Goal: Task Accomplishment & Management: Manage account settings

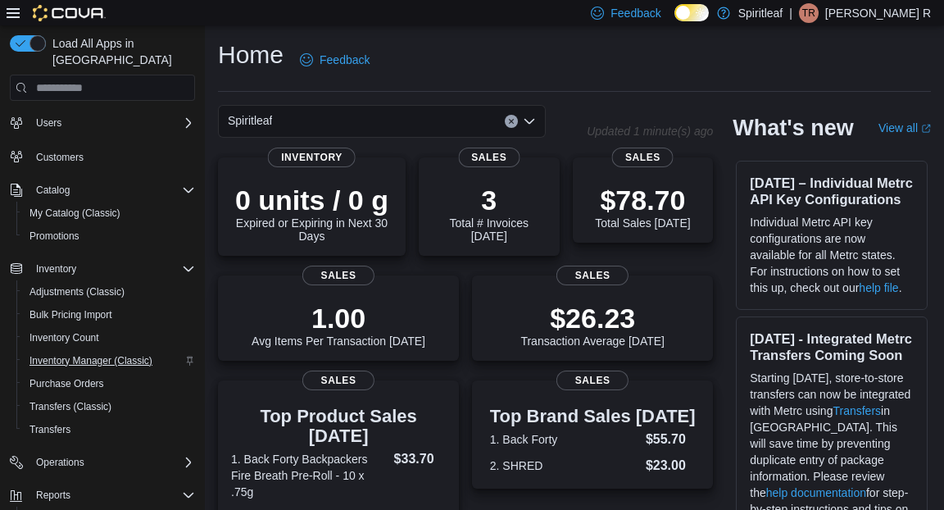
scroll to position [22, 0]
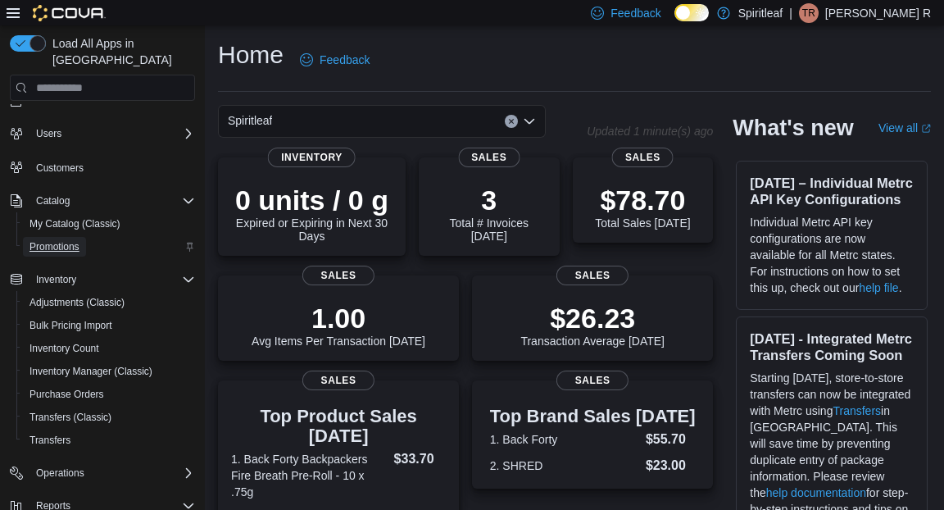
click at [48, 240] on span "Promotions" at bounding box center [55, 246] width 50 height 13
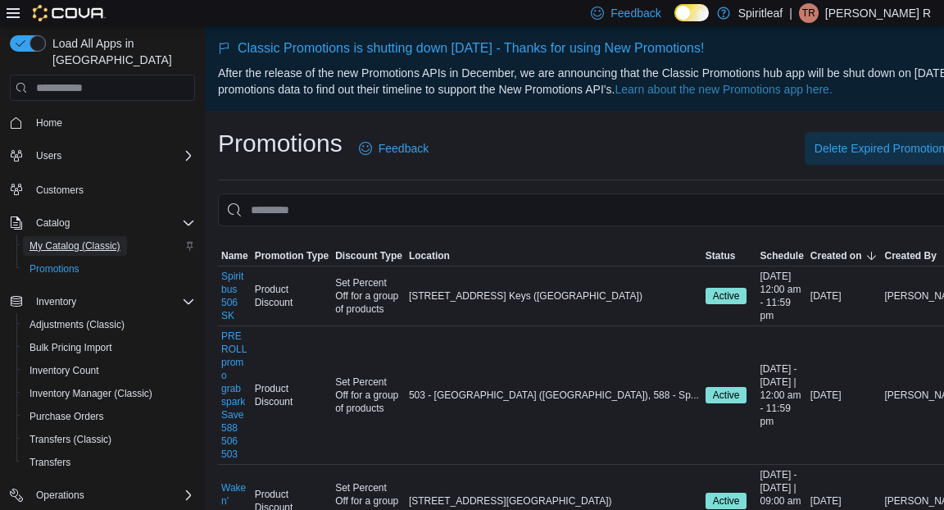
click at [64, 239] on span "My Catalog (Classic)" at bounding box center [75, 245] width 91 height 13
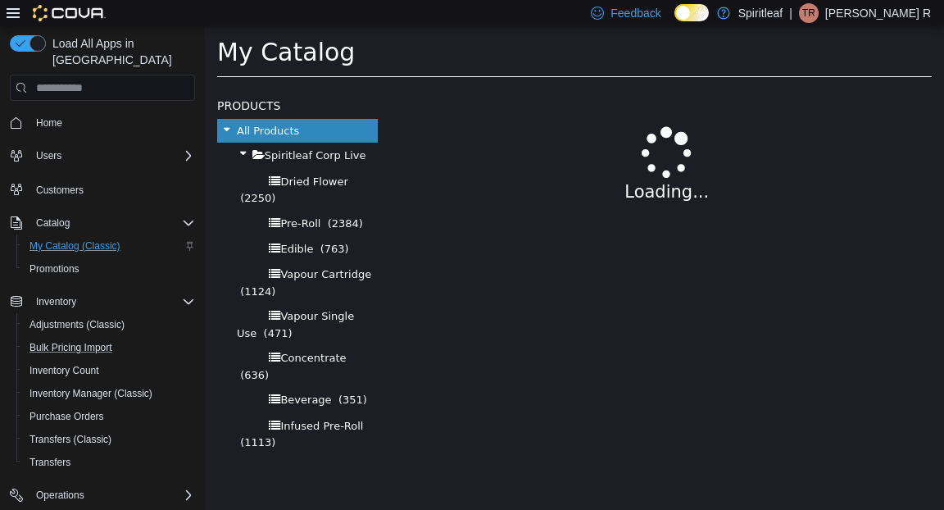
select select "**********"
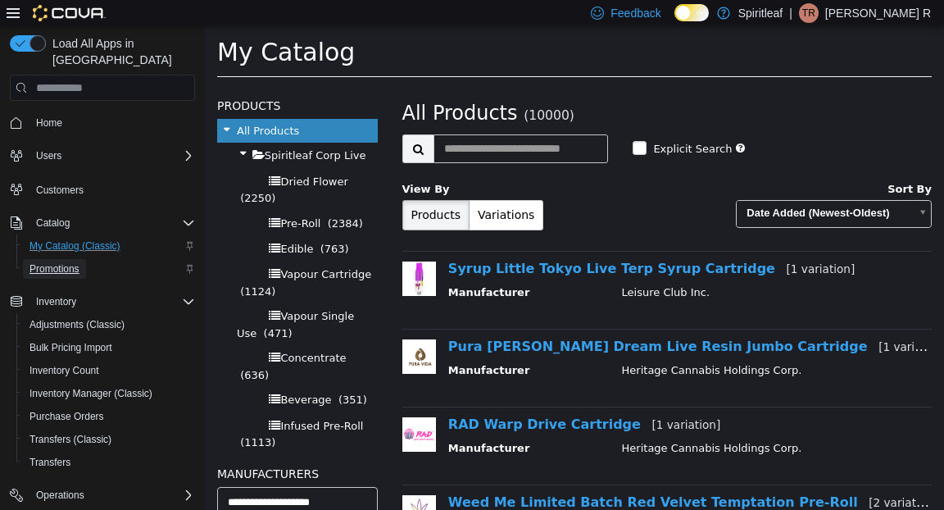
click at [58, 262] on span "Promotions" at bounding box center [55, 268] width 50 height 13
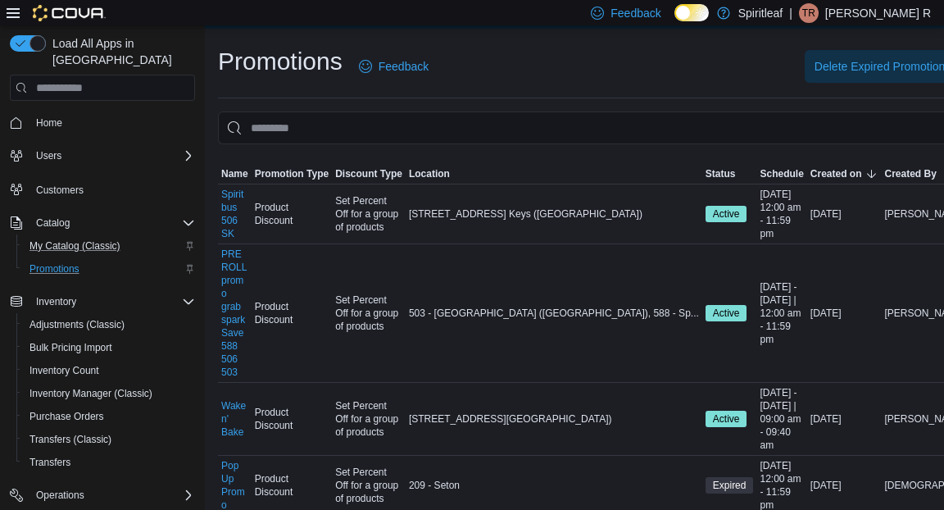
scroll to position [62, 0]
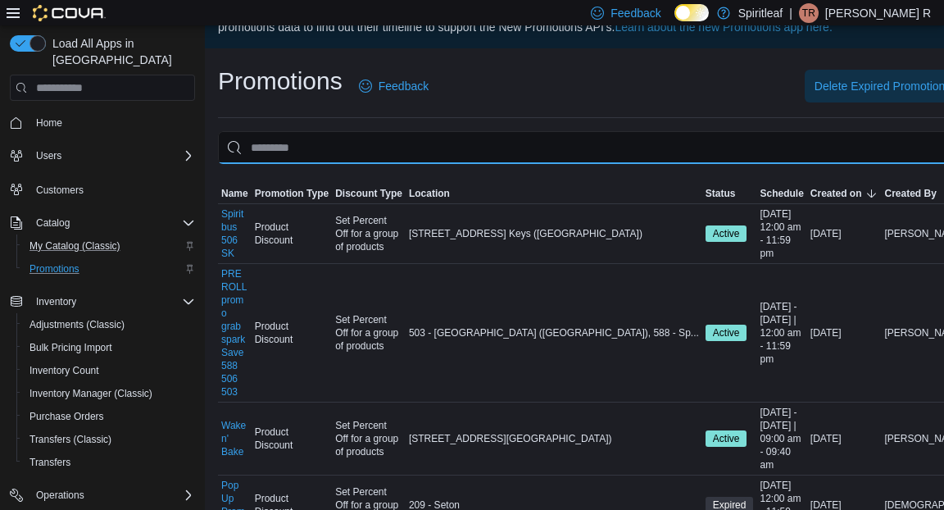
click at [546, 164] on input "This is a search bar. As you type, the results lower in the page will automatic…" at bounding box center [677, 147] width 918 height 33
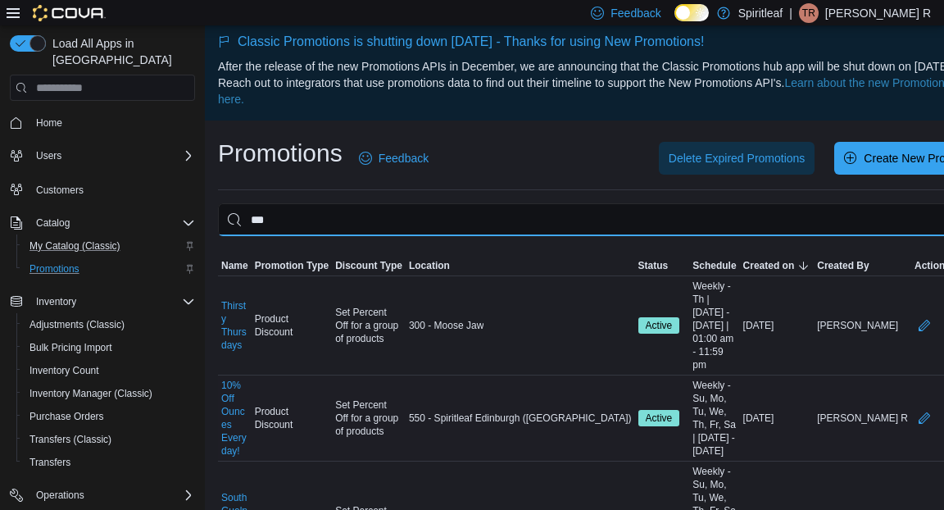
scroll to position [0, 0]
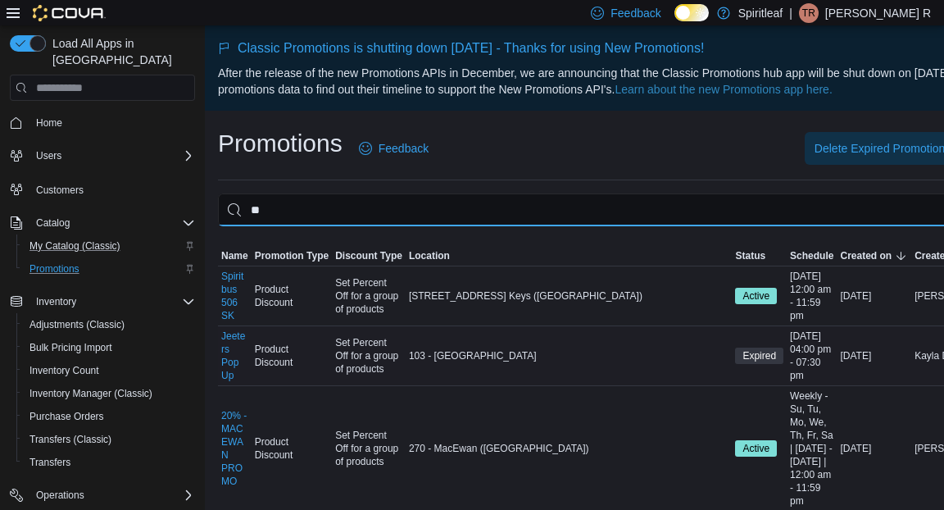
type input "*"
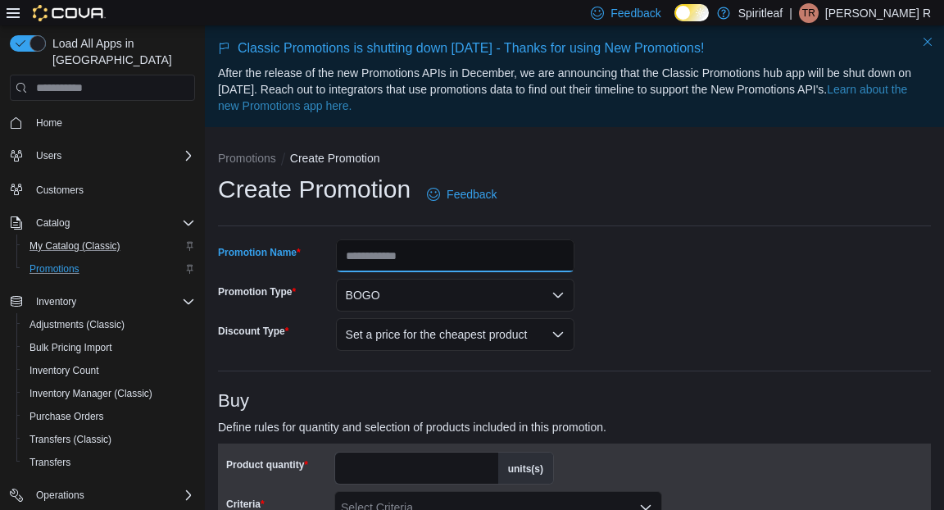
click at [460, 250] on input "Promotion Name" at bounding box center [455, 255] width 239 height 33
type input "*********"
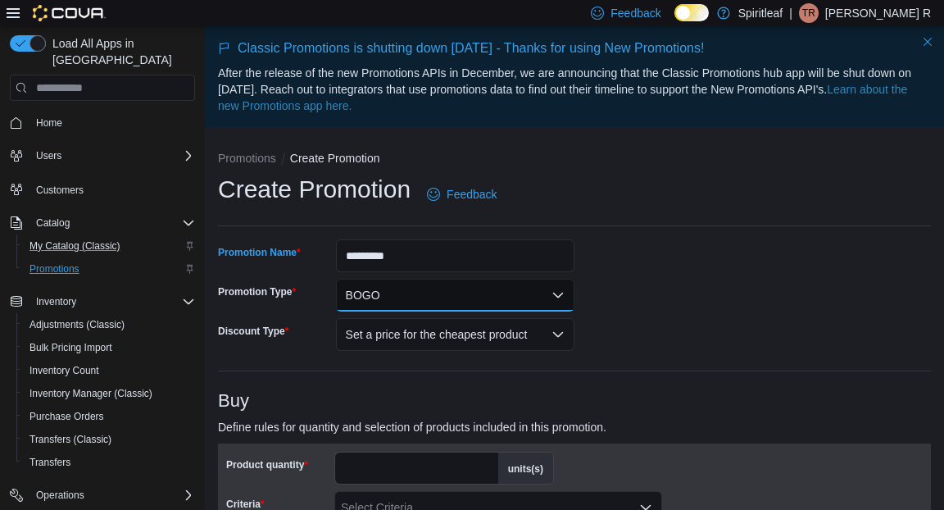
click at [505, 293] on button "BOGO" at bounding box center [455, 295] width 239 height 33
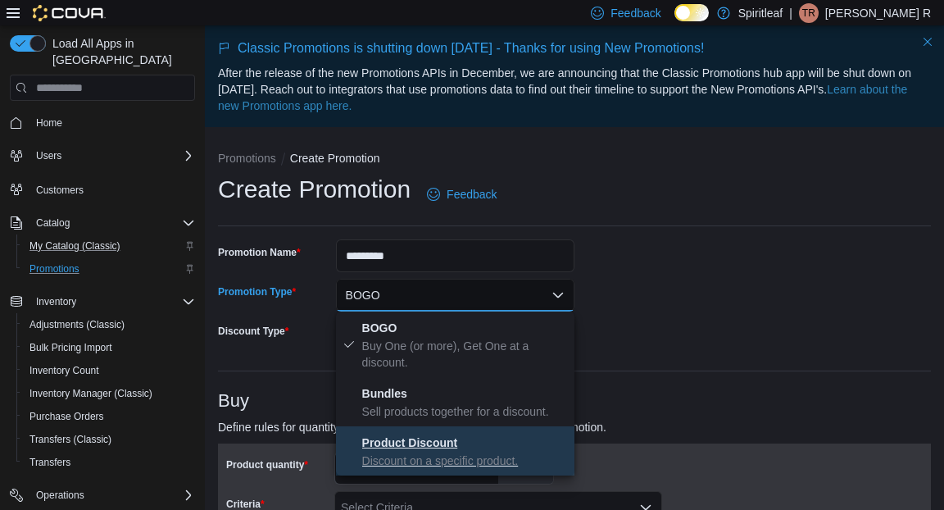
click at [437, 442] on strong "Product Discount" at bounding box center [410, 442] width 96 height 13
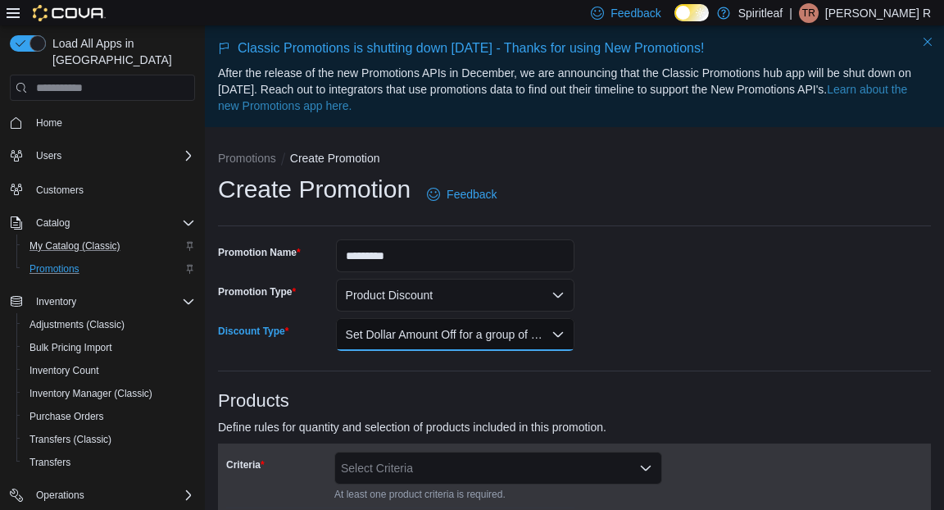
click at [453, 333] on button "Set Dollar Amount Off for a group of products" at bounding box center [455, 334] width 239 height 33
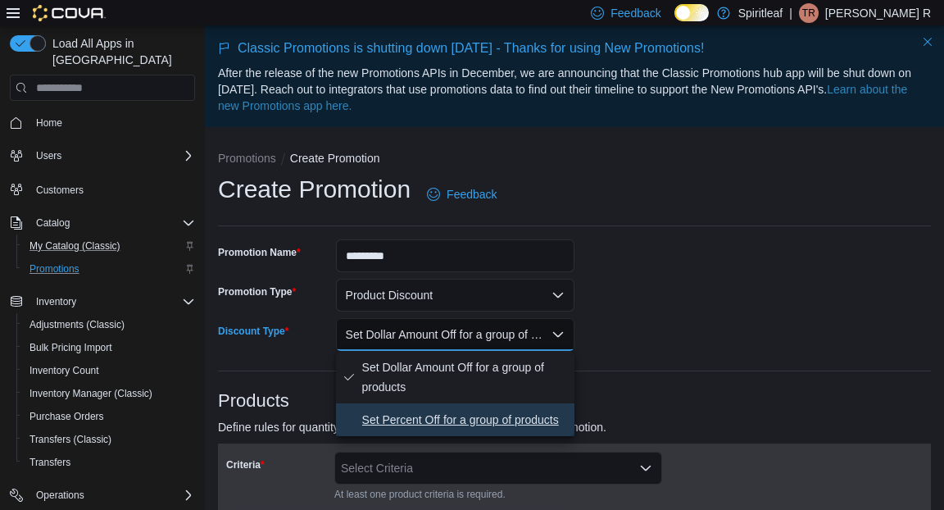
click at [430, 428] on span "Set Percent Off for a group of products" at bounding box center [465, 420] width 206 height 20
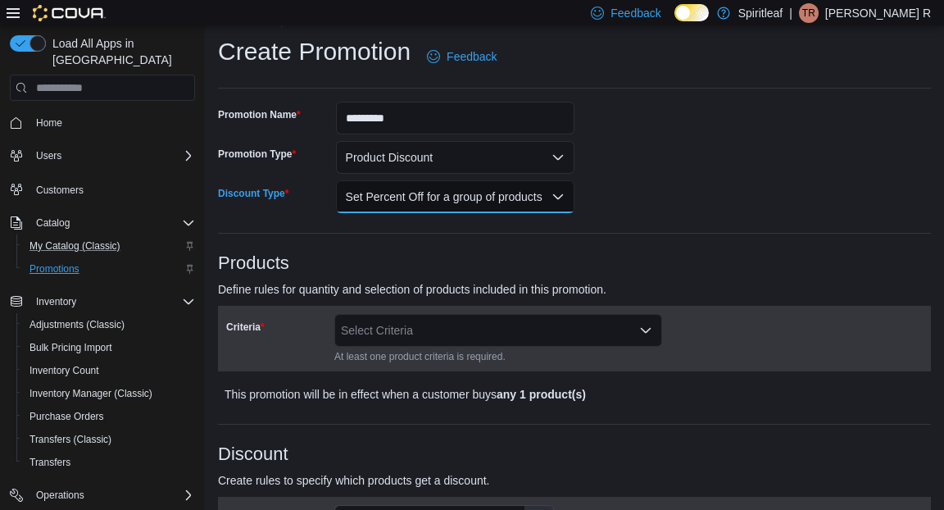
scroll to position [174, 0]
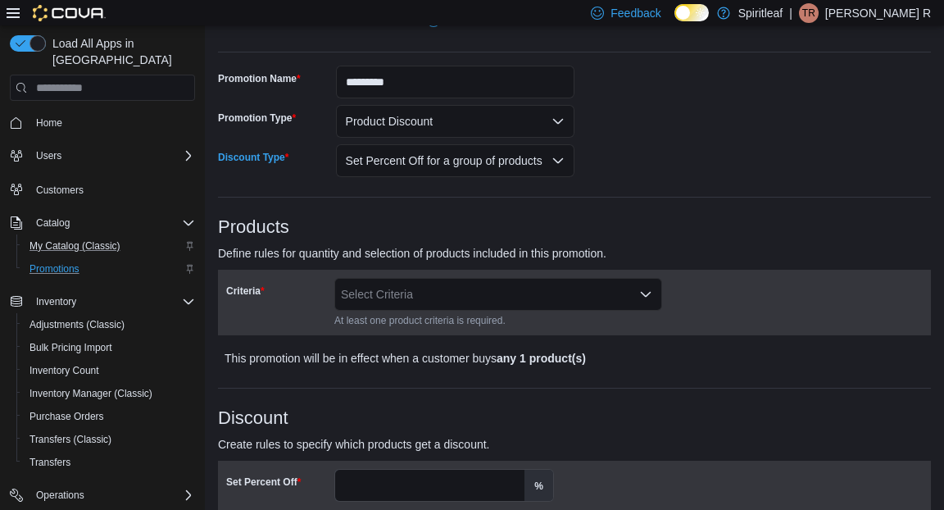
click at [556, 293] on div "Select Criteria" at bounding box center [498, 294] width 328 height 33
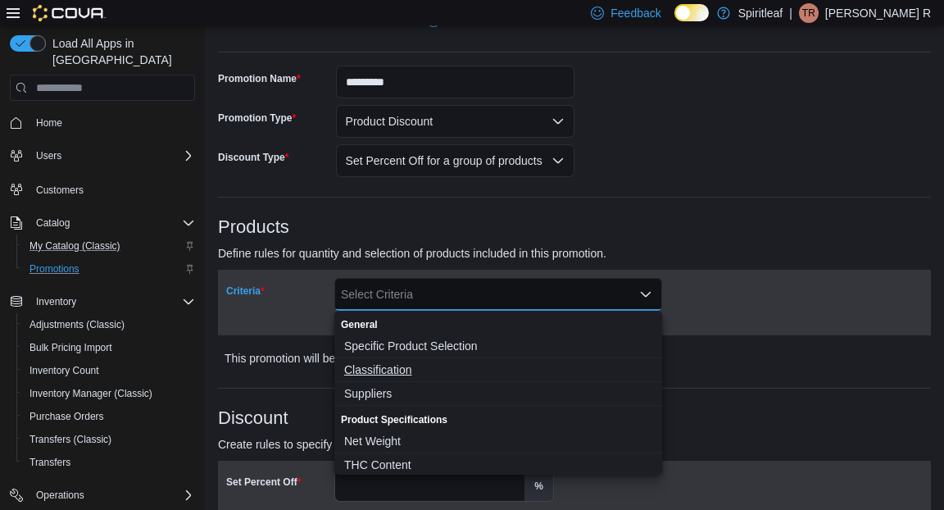
click at [395, 372] on span "Classification" at bounding box center [498, 370] width 308 height 16
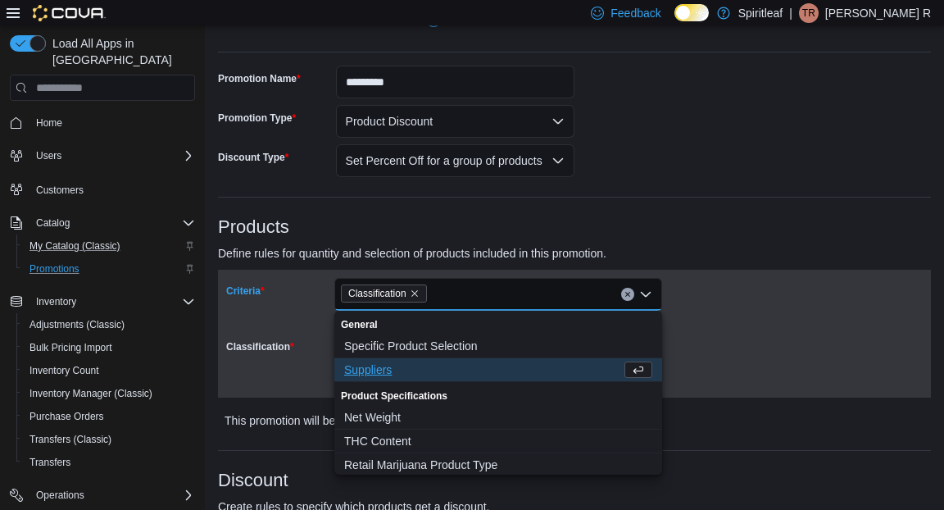
click at [708, 298] on div "Criteria Classification Combo box. Selected. Classification. Press Backspace to…" at bounding box center [574, 333] width 697 height 111
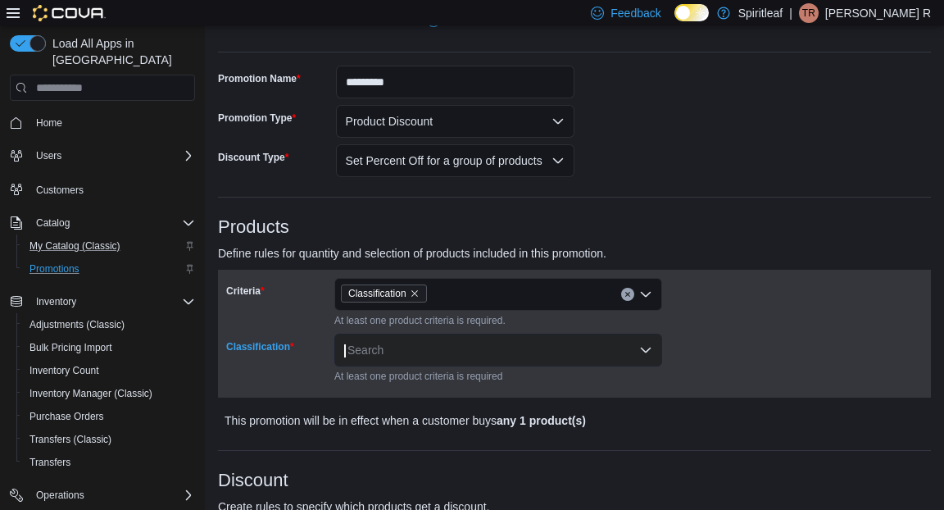
click at [567, 349] on div "Search" at bounding box center [498, 350] width 328 height 33
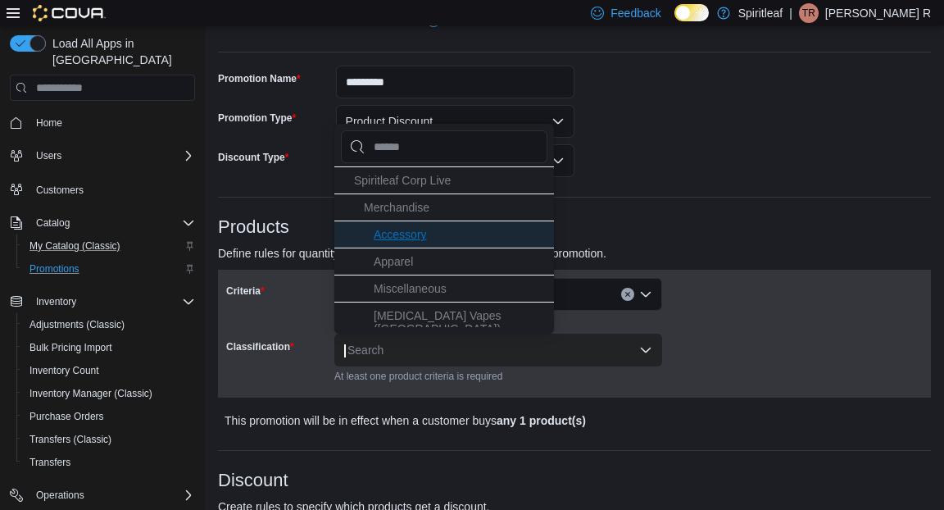
click at [451, 230] on li "Accessory" at bounding box center [444, 234] width 220 height 27
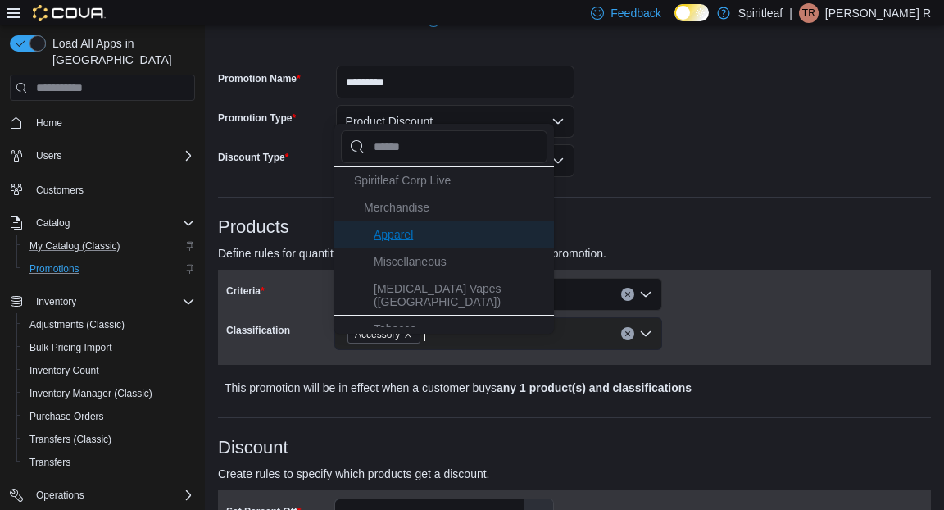
click at [434, 234] on li "Apparel" at bounding box center [444, 234] width 220 height 27
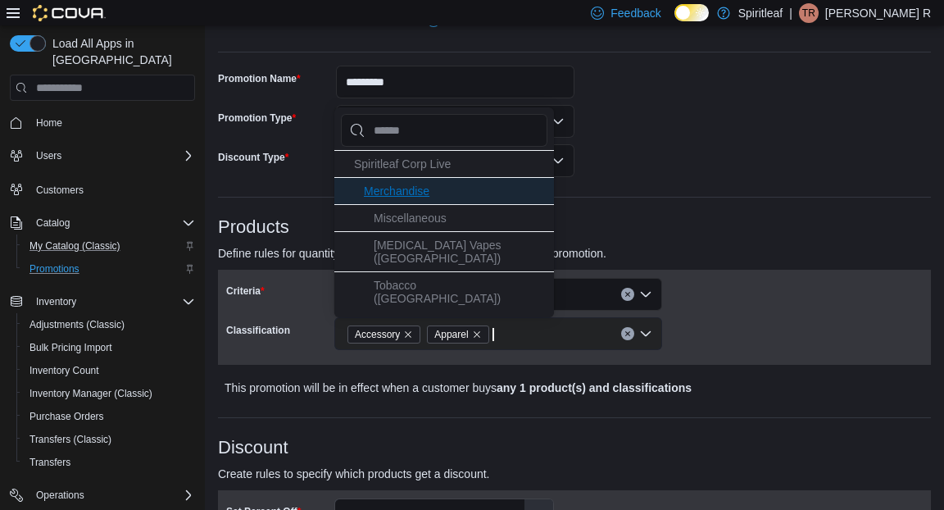
click at [466, 190] on li "Merchandise" at bounding box center [444, 190] width 220 height 27
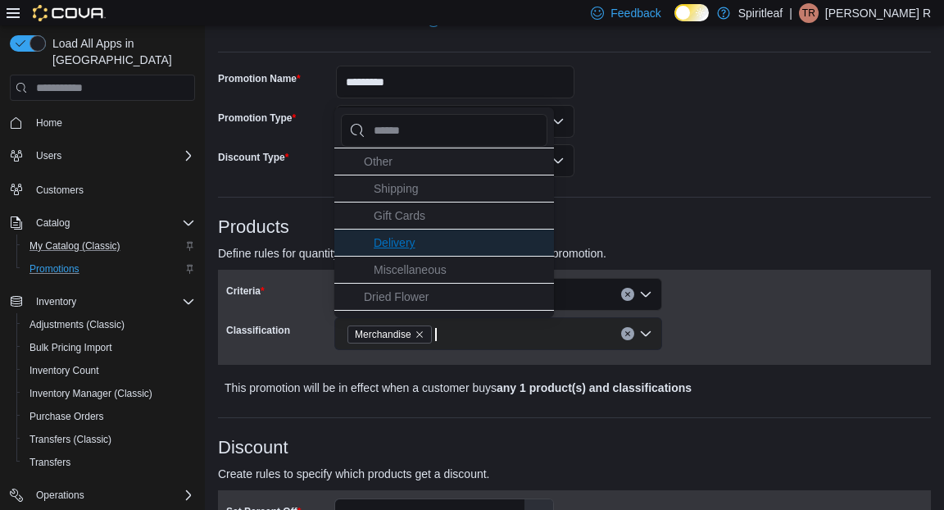
scroll to position [0, 0]
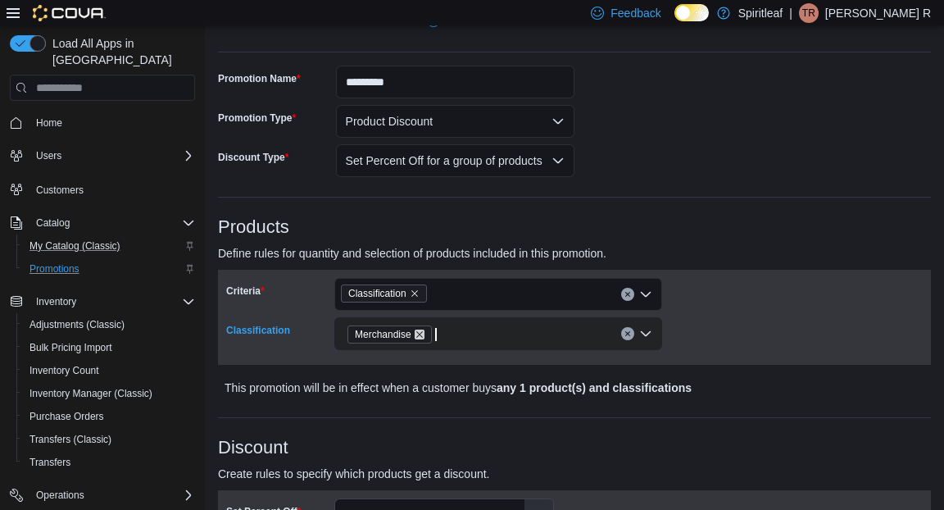
click at [425, 332] on icon "Remove Merchandise from selection in this group" at bounding box center [420, 335] width 10 height 10
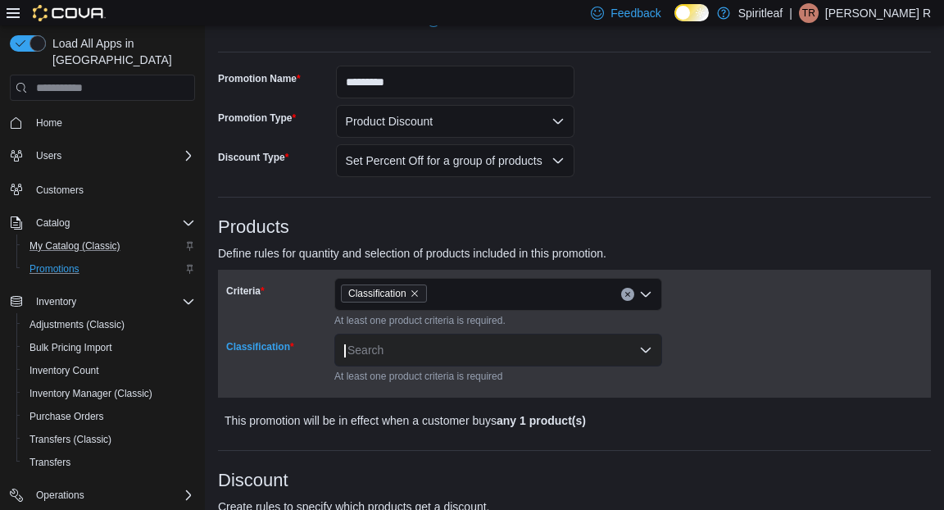
click at [430, 347] on div "Search" at bounding box center [498, 350] width 328 height 33
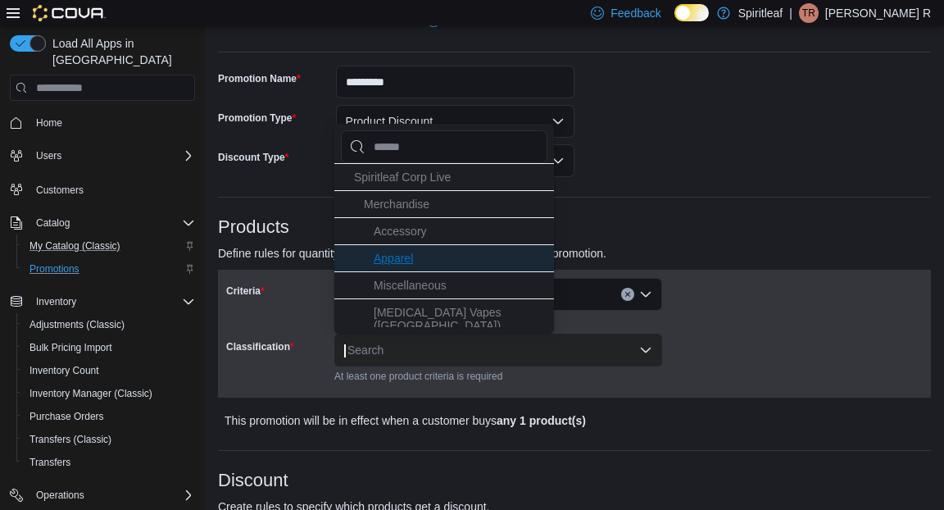
scroll to position [2, 0]
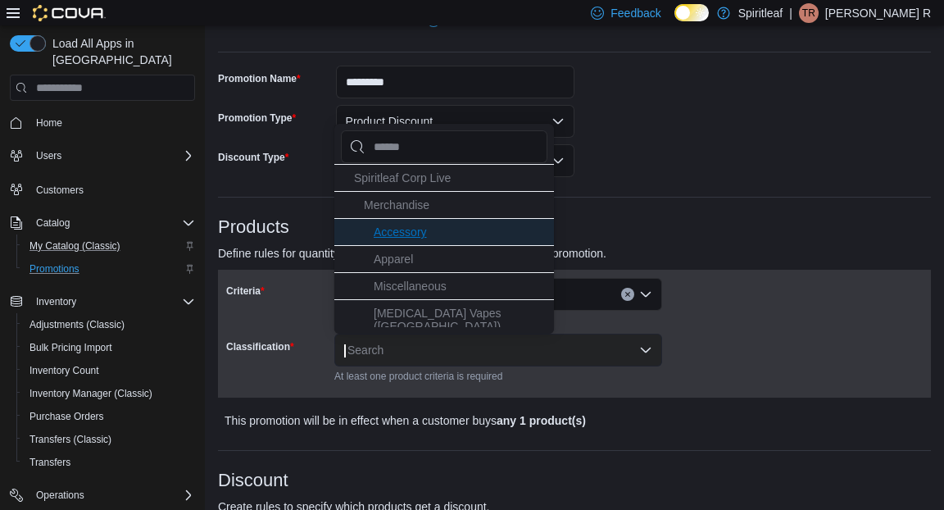
click at [448, 233] on li "Accessory" at bounding box center [444, 231] width 220 height 27
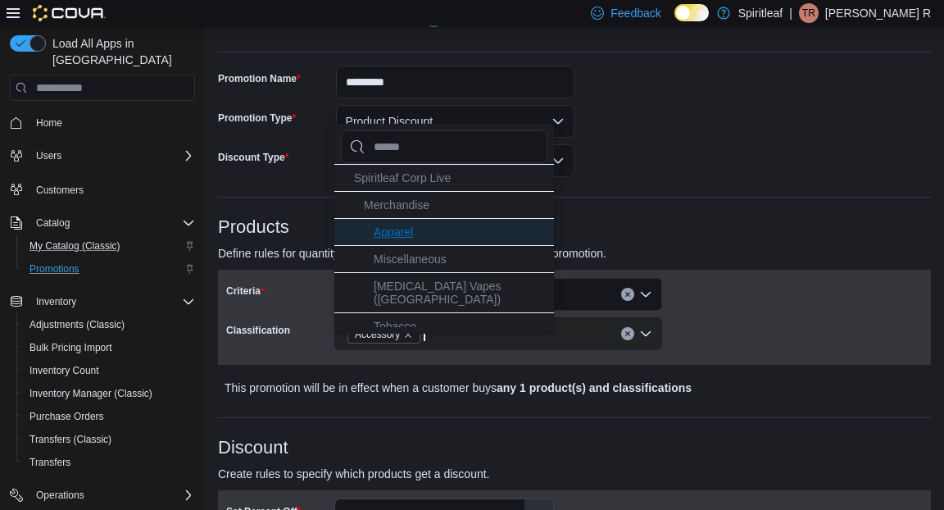
click at [433, 228] on li "Apparel" at bounding box center [444, 231] width 220 height 27
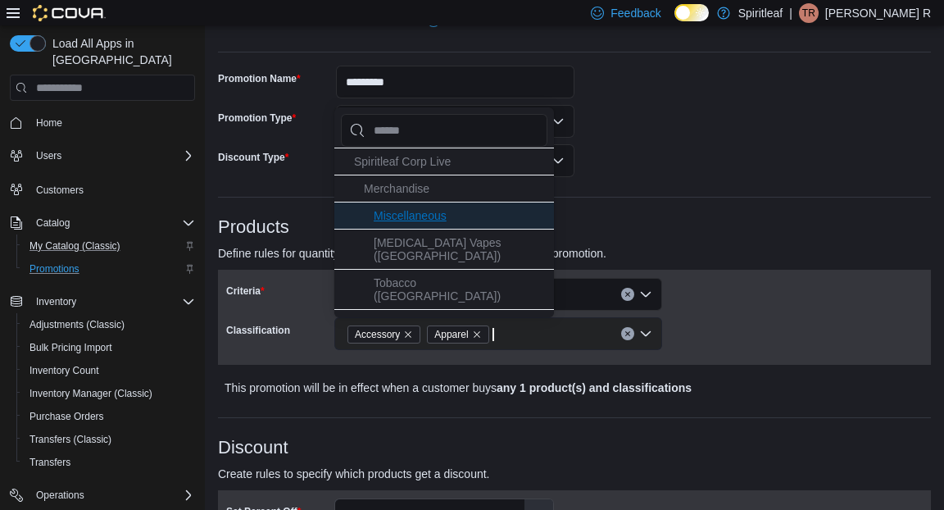
click at [433, 209] on span "Miscellaneous" at bounding box center [410, 215] width 73 height 13
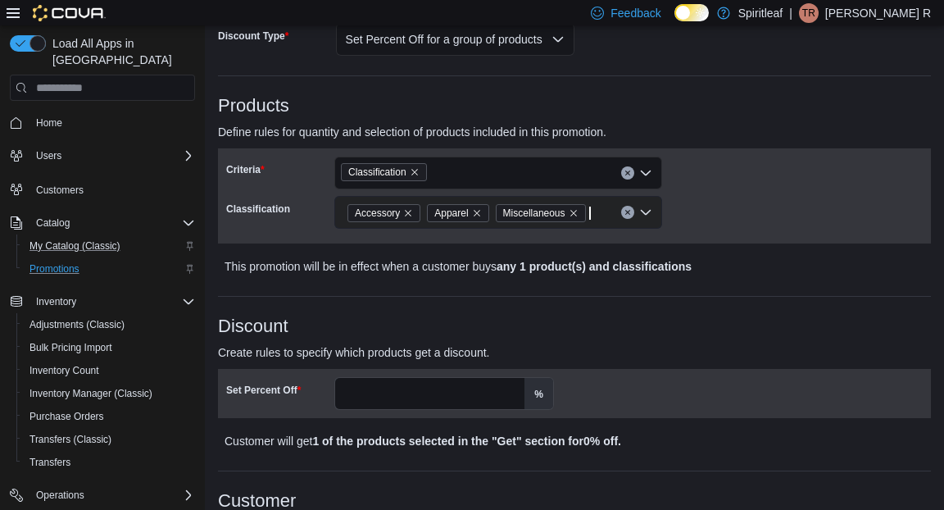
scroll to position [302, 0]
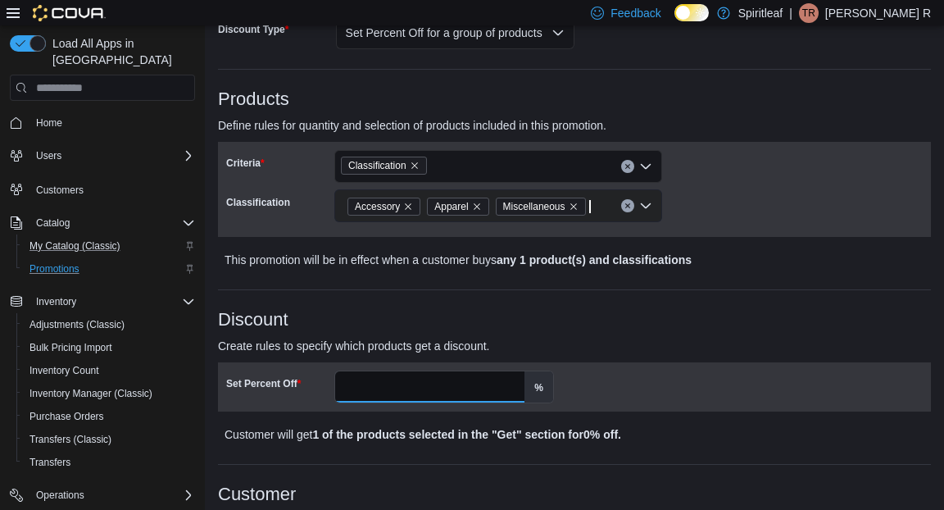
click at [473, 399] on input "Set Percent Off" at bounding box center [429, 386] width 189 height 31
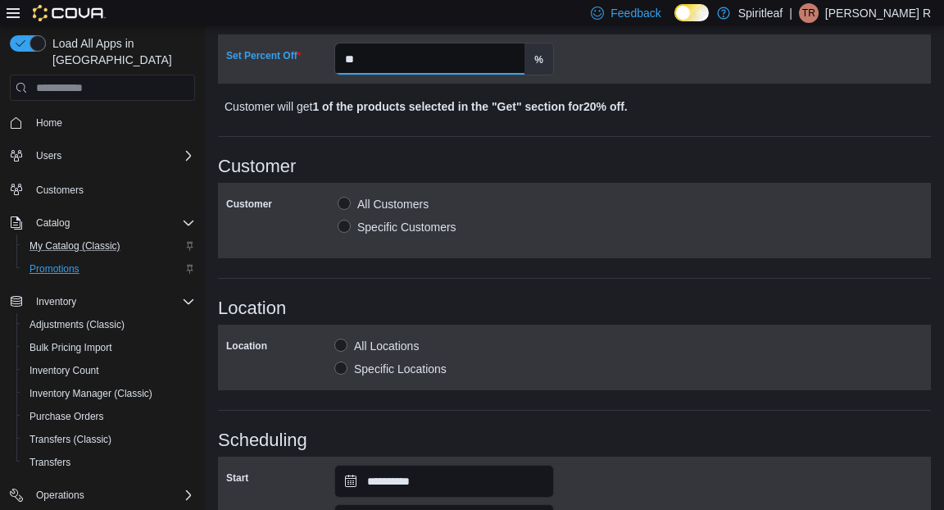
scroll to position [662, 0]
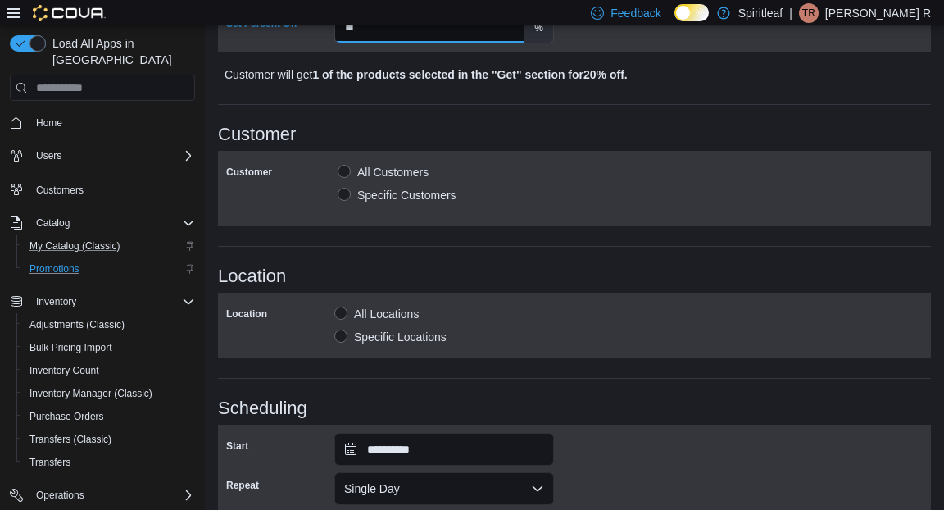
type input "**"
click at [341, 329] on label "Specific Locations" at bounding box center [390, 337] width 112 height 20
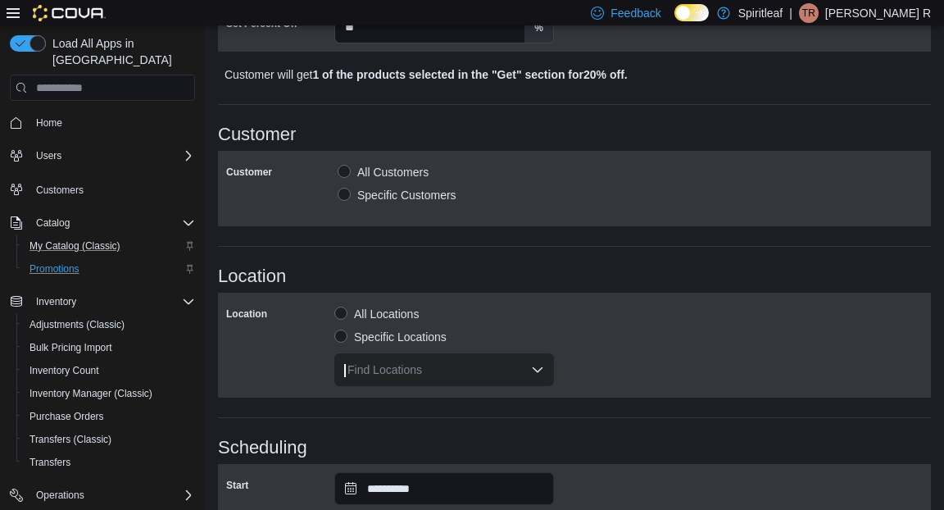
click at [384, 373] on div "Find Locations" at bounding box center [444, 369] width 220 height 33
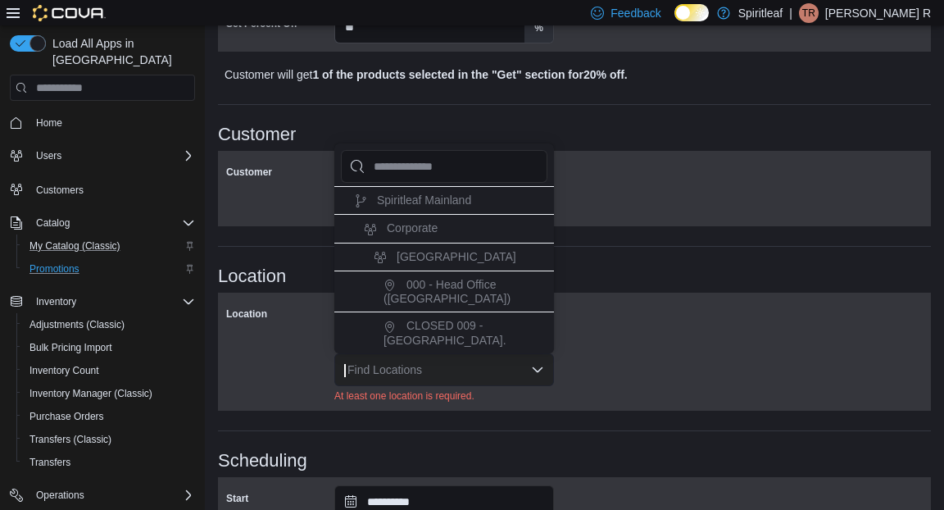
type input "*"
type input "**"
type input "***"
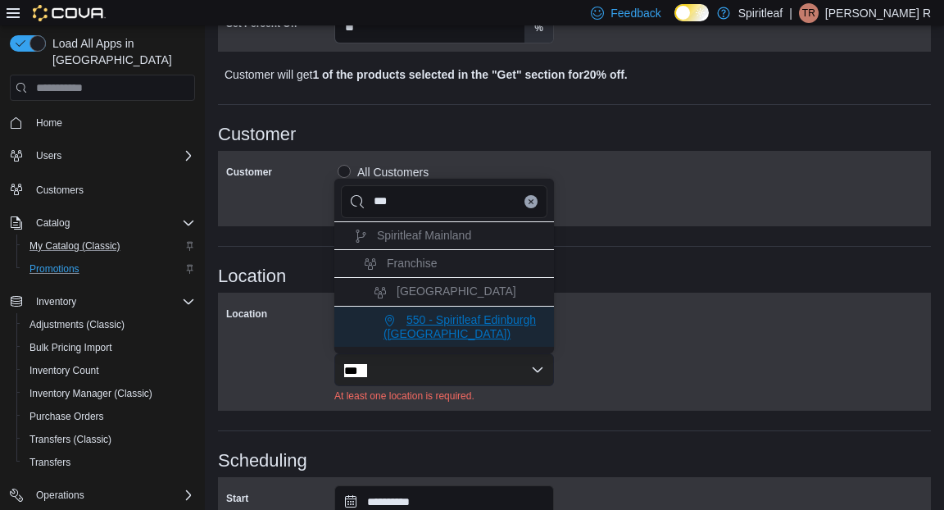
type input "***"
click at [418, 334] on span "550 - Spiritleaf Edinburgh ([GEOGRAPHIC_DATA])" at bounding box center [460, 326] width 152 height 27
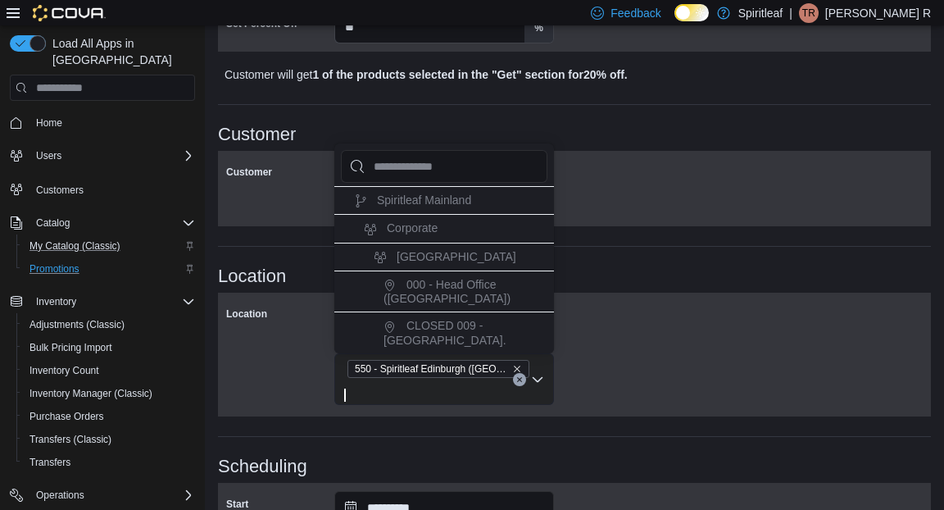
click at [595, 343] on div "Location All Locations Specific Locations 550 - Spiritleaf [GEOGRAPHIC_DATA] ([…" at bounding box center [574, 354] width 697 height 107
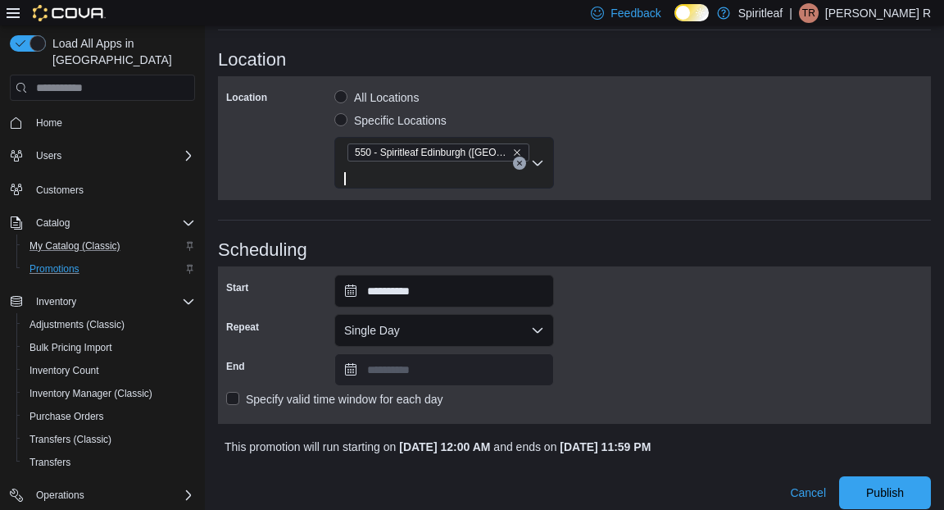
scroll to position [908, 0]
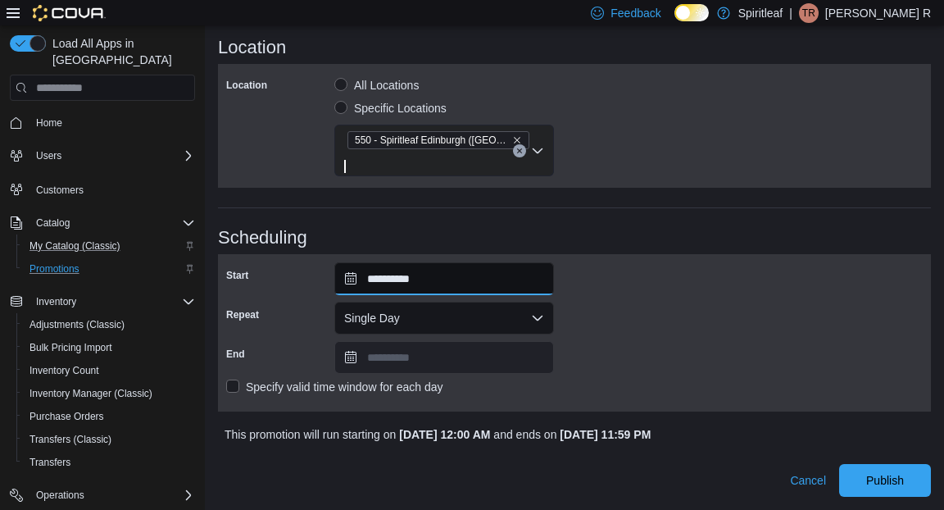
click at [459, 262] on input "**********" at bounding box center [444, 278] width 220 height 33
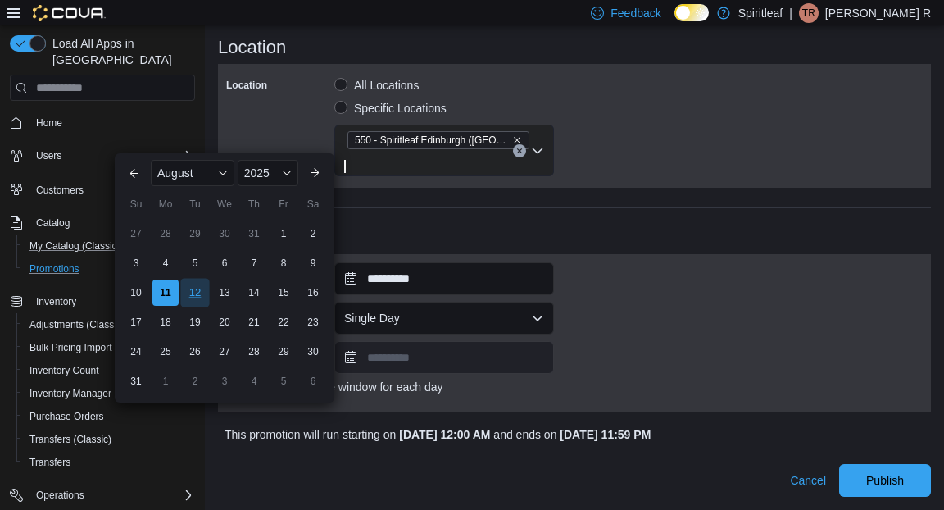
click at [191, 279] on div "12" at bounding box center [194, 293] width 29 height 29
type input "**********"
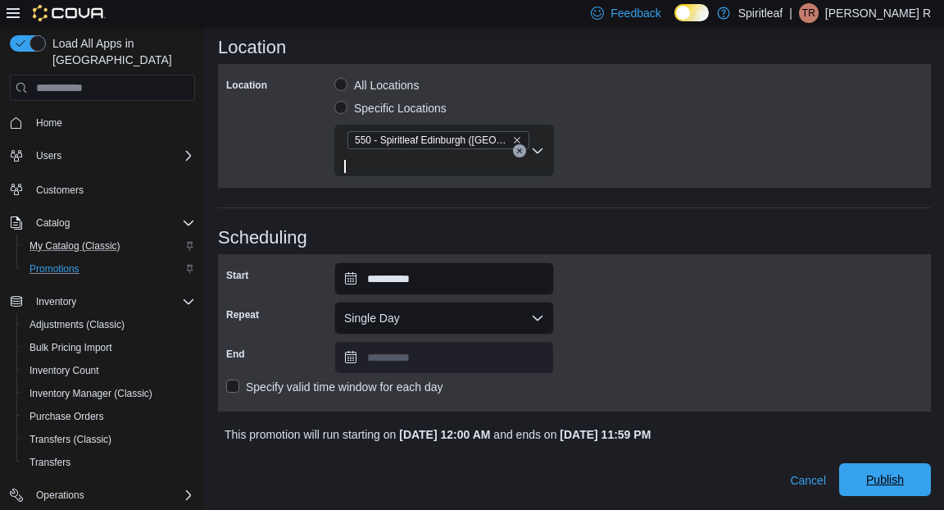
click at [889, 480] on span "Publish" at bounding box center [885, 479] width 38 height 16
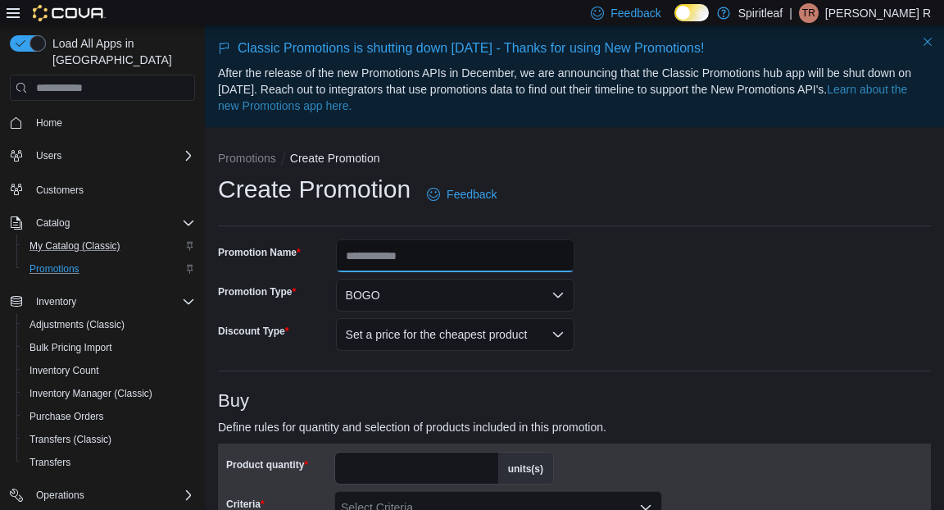
click at [480, 261] on input "Promotion Name" at bounding box center [455, 255] width 239 height 33
type input "*********"
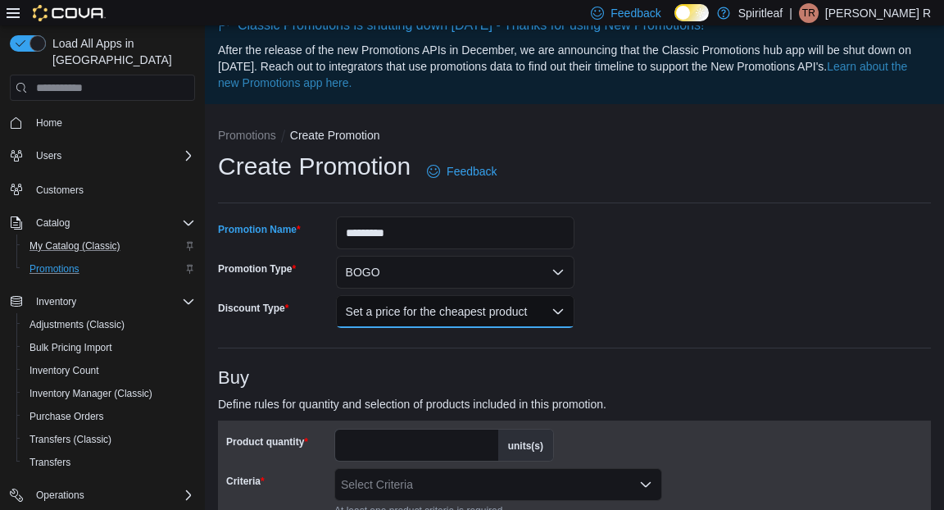
click at [447, 321] on button "Set a price for the cheapest product" at bounding box center [455, 311] width 239 height 33
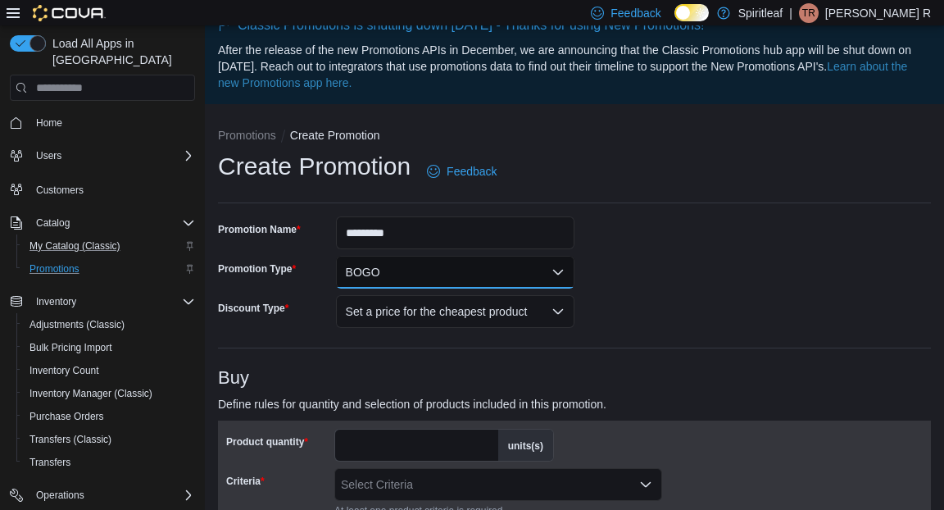
click at [541, 277] on button "BOGO" at bounding box center [455, 272] width 239 height 33
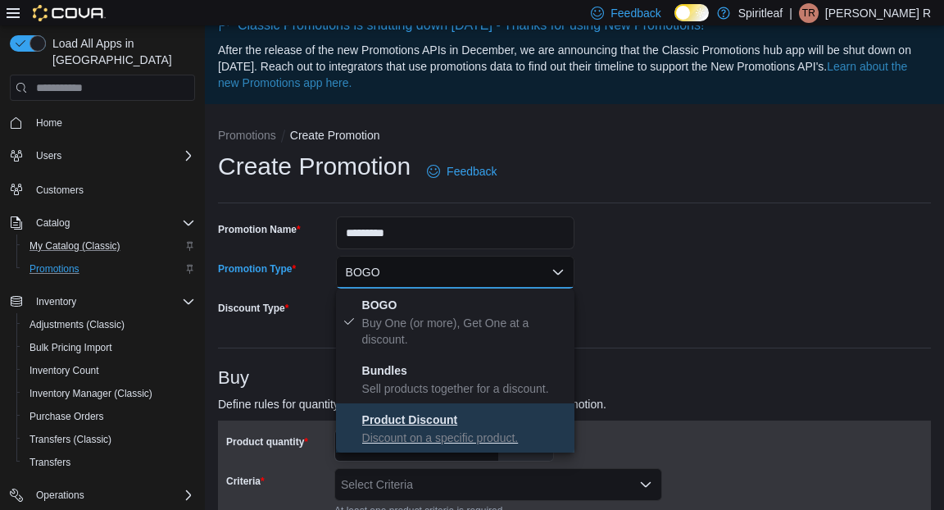
click at [466, 433] on p "Discount on a specific product." at bounding box center [465, 438] width 206 height 16
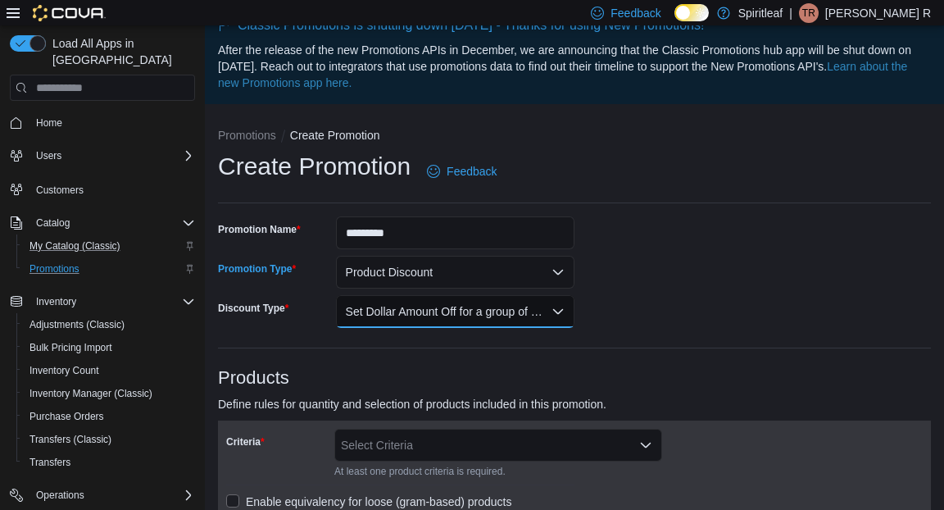
click at [462, 307] on button "Set Dollar Amount Off for a group of products" at bounding box center [455, 311] width 239 height 33
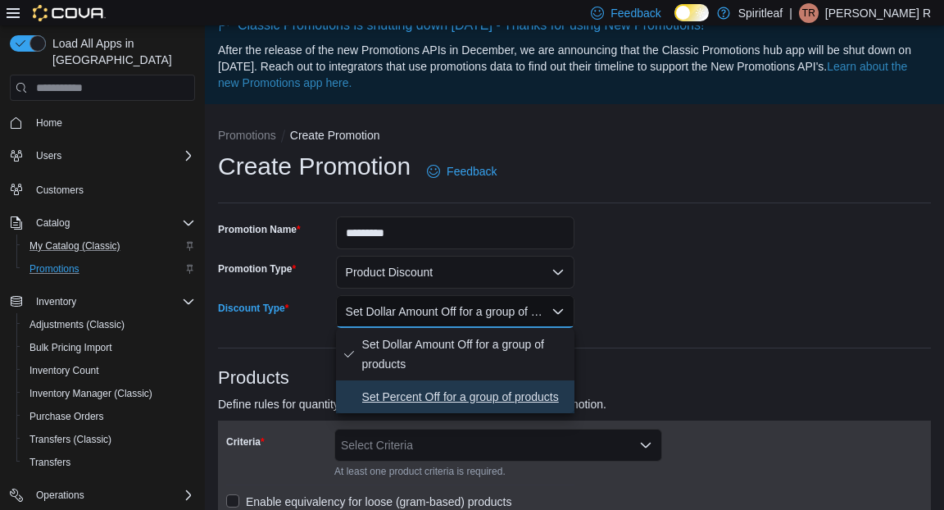
click at [444, 394] on span "Set Percent Off for a group of products" at bounding box center [465, 397] width 206 height 20
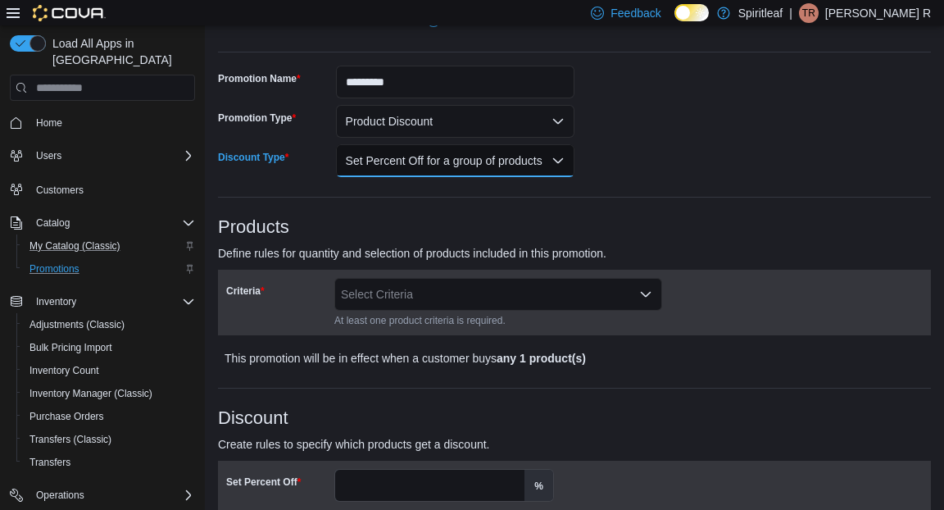
scroll to position [183, 0]
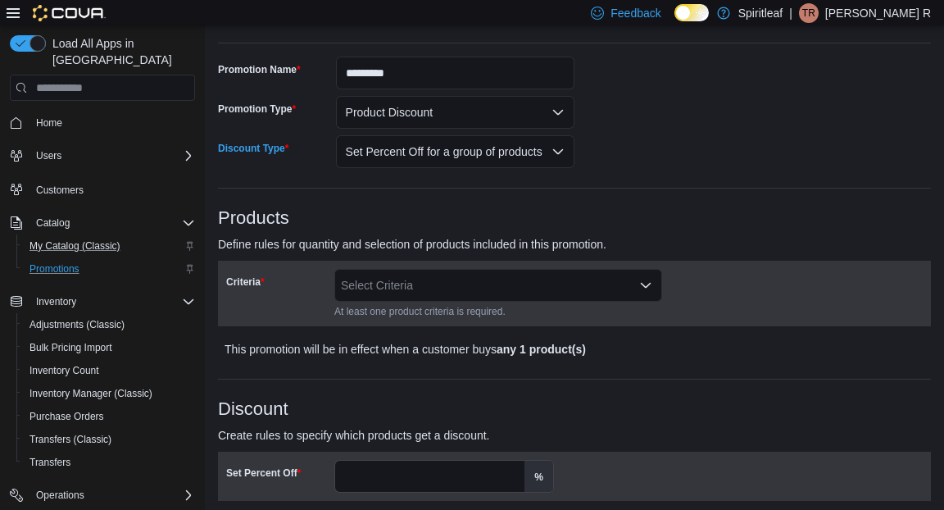
click at [451, 289] on div "Select Criteria" at bounding box center [498, 285] width 328 height 33
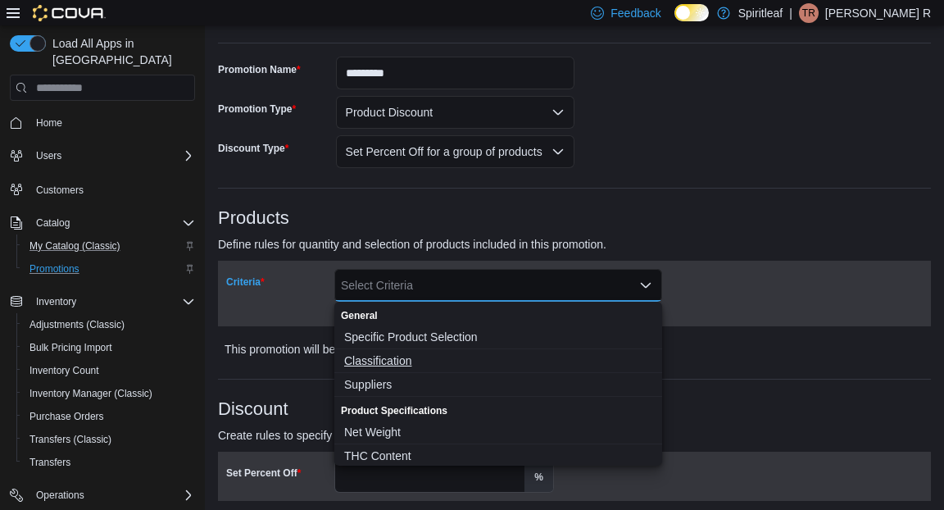
click at [413, 360] on span "Classification" at bounding box center [498, 361] width 308 height 16
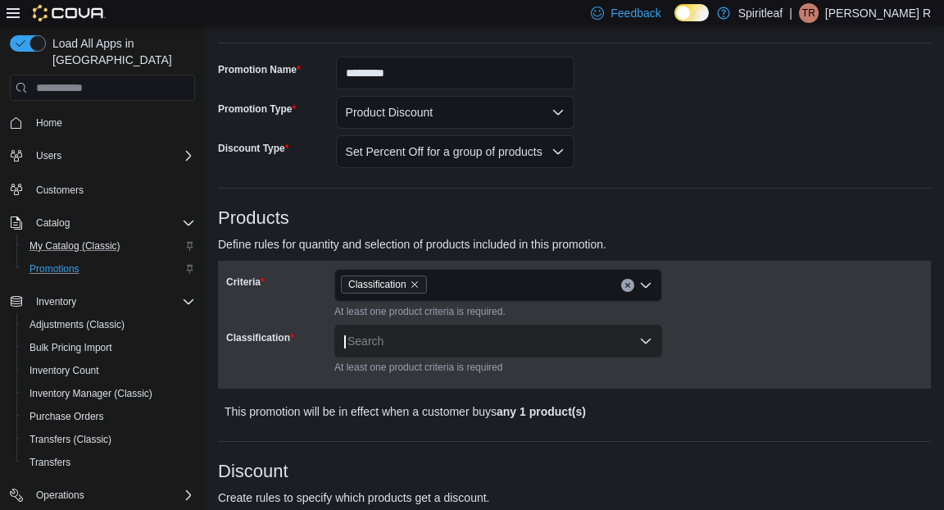
click at [776, 286] on div "Criteria Classification At least one product criteria is required. Classificati…" at bounding box center [574, 324] width 697 height 111
click at [550, 334] on div "Search" at bounding box center [498, 341] width 328 height 33
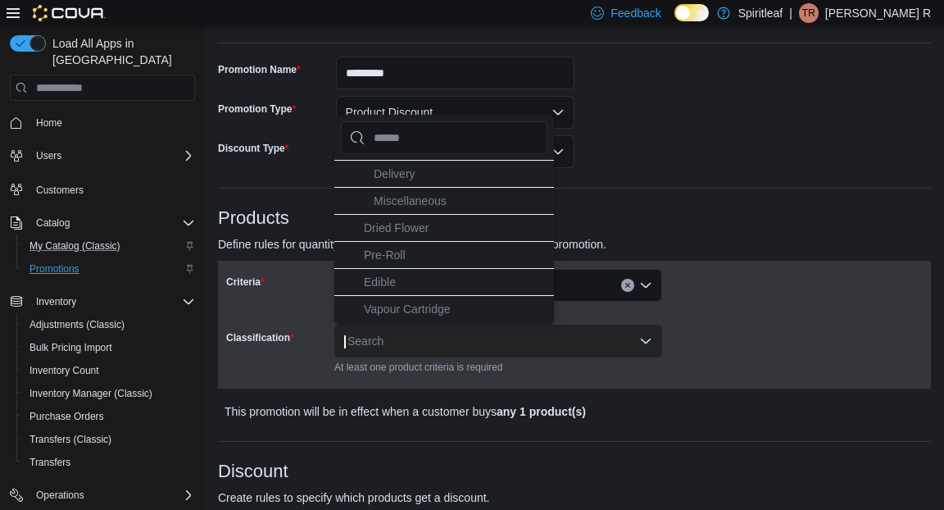
scroll to position [324, 0]
click at [412, 219] on span "Dried Flower" at bounding box center [396, 225] width 65 height 13
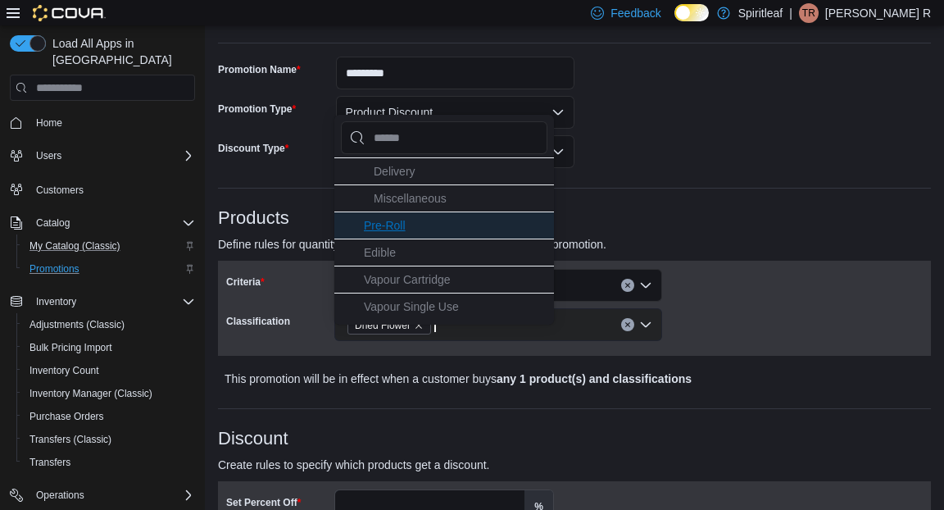
click at [412, 212] on li "Pre-Roll" at bounding box center [444, 225] width 220 height 27
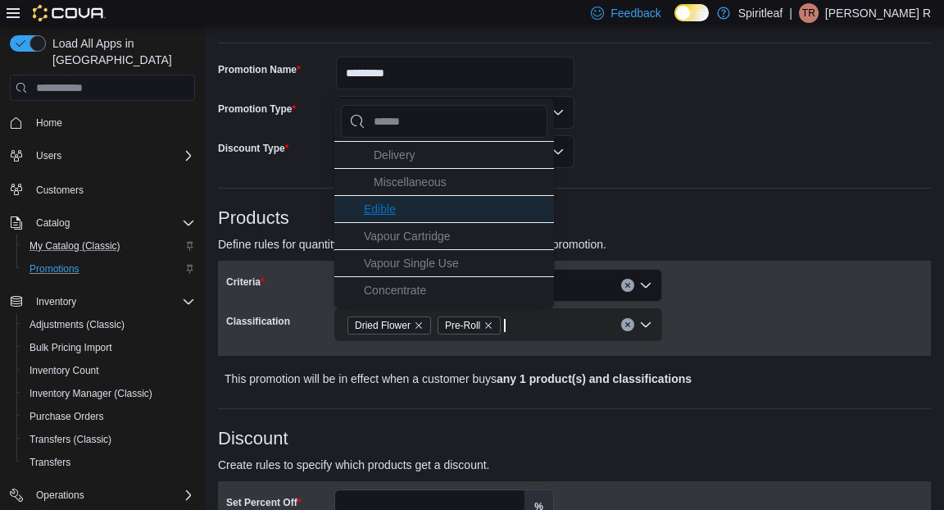
click at [408, 195] on li "Edible" at bounding box center [444, 208] width 220 height 27
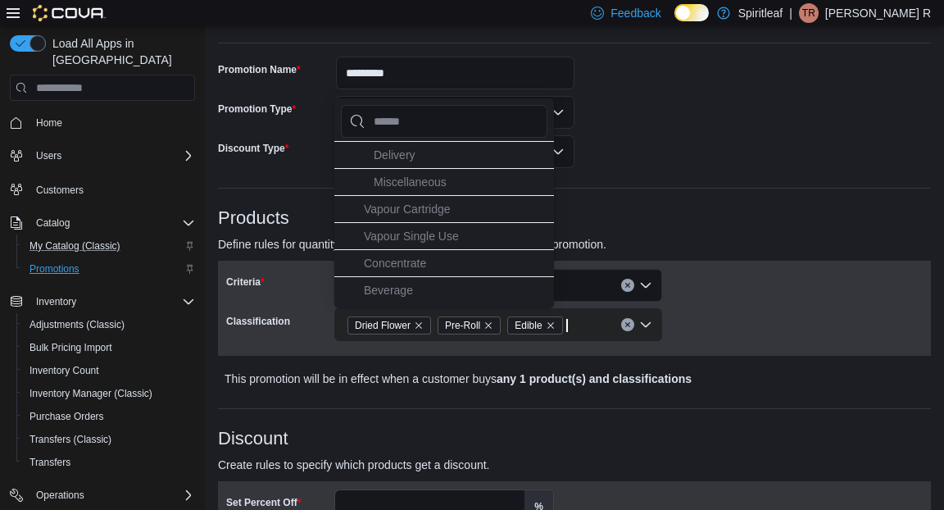
click at [408, 202] on span "Vapour Cartridge" at bounding box center [407, 208] width 87 height 13
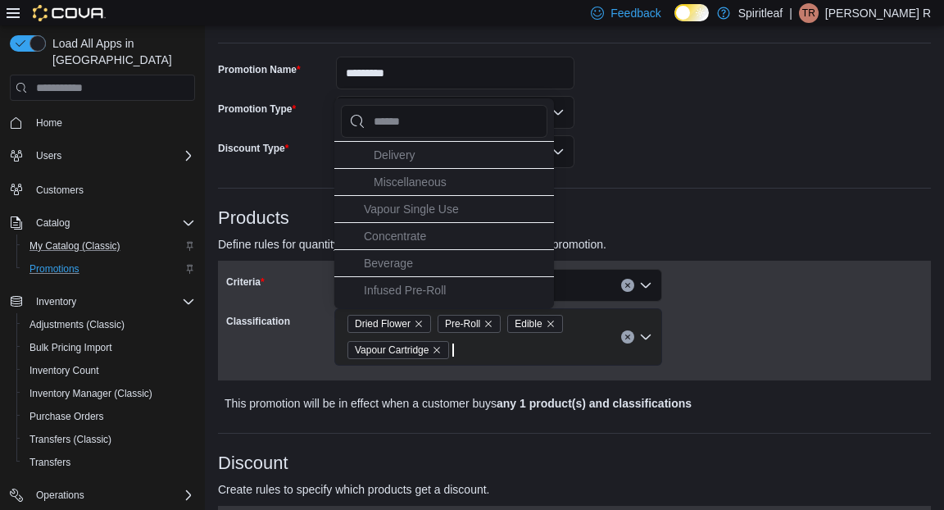
click at [408, 202] on span "Vapour Single Use" at bounding box center [411, 208] width 95 height 13
click at [408, 202] on span "Concentrate" at bounding box center [395, 208] width 62 height 13
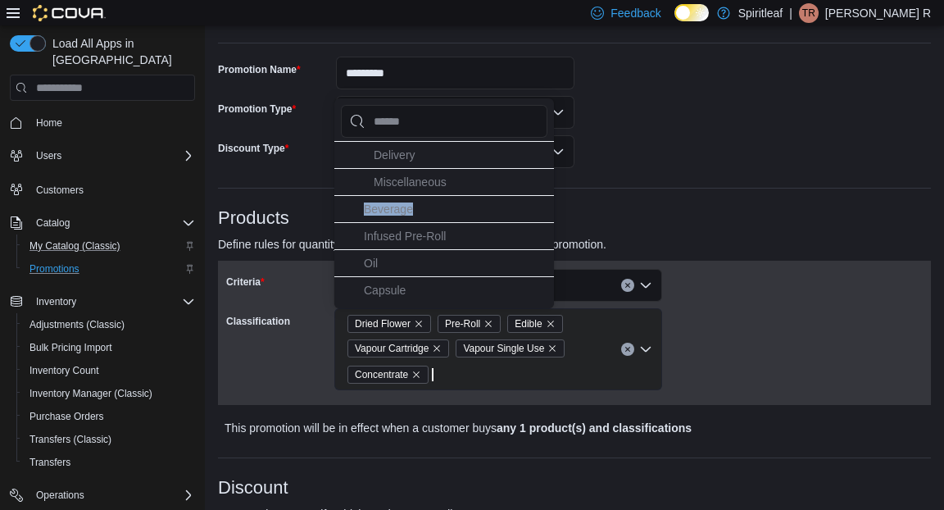
click at [408, 202] on span "Beverage" at bounding box center [388, 208] width 49 height 13
click at [408, 202] on span "Infused Pre-Roll" at bounding box center [405, 208] width 82 height 13
click at [408, 195] on li "Oil" at bounding box center [444, 208] width 220 height 27
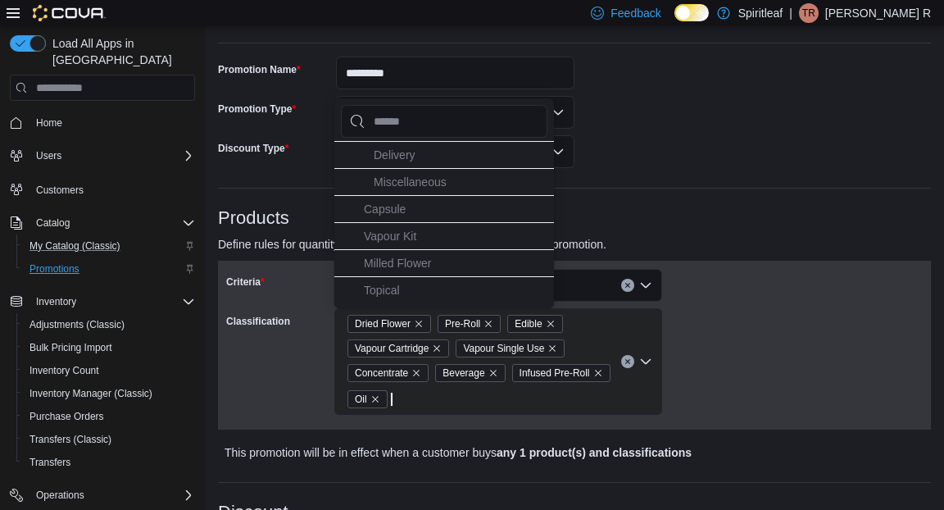
click at [408, 195] on li "Capsule" at bounding box center [444, 208] width 220 height 27
click at [408, 202] on span "Vapour Kit" at bounding box center [390, 208] width 52 height 13
click at [408, 202] on span "Milled Flower" at bounding box center [397, 208] width 67 height 13
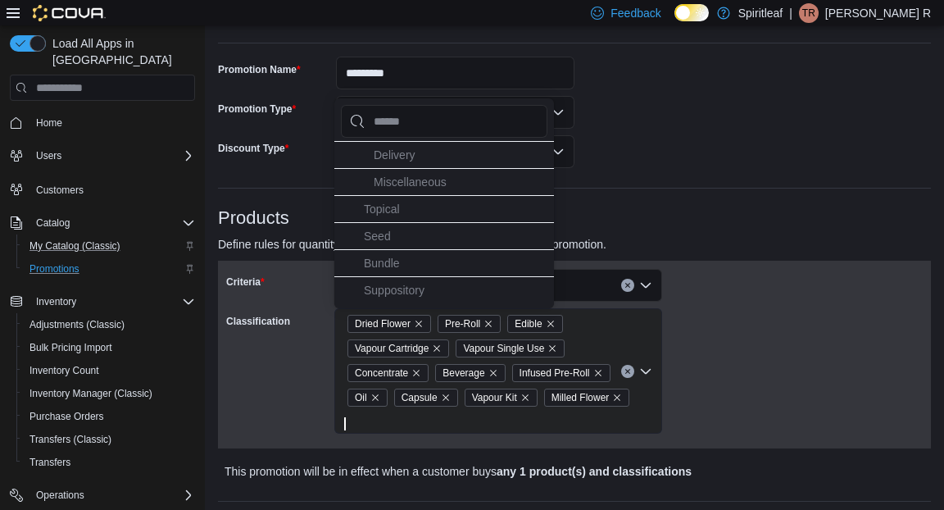
click at [408, 195] on li "Topical" at bounding box center [444, 208] width 220 height 27
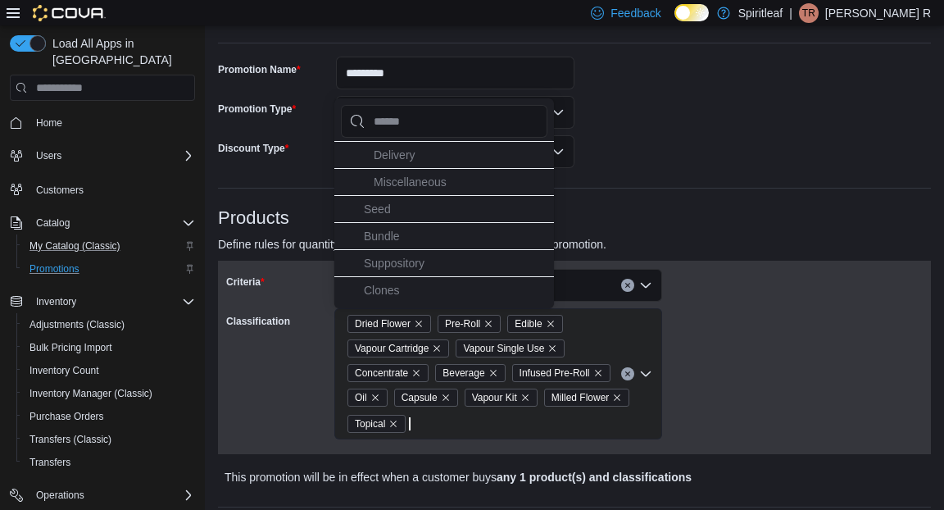
click at [408, 195] on li "Seed" at bounding box center [444, 208] width 220 height 27
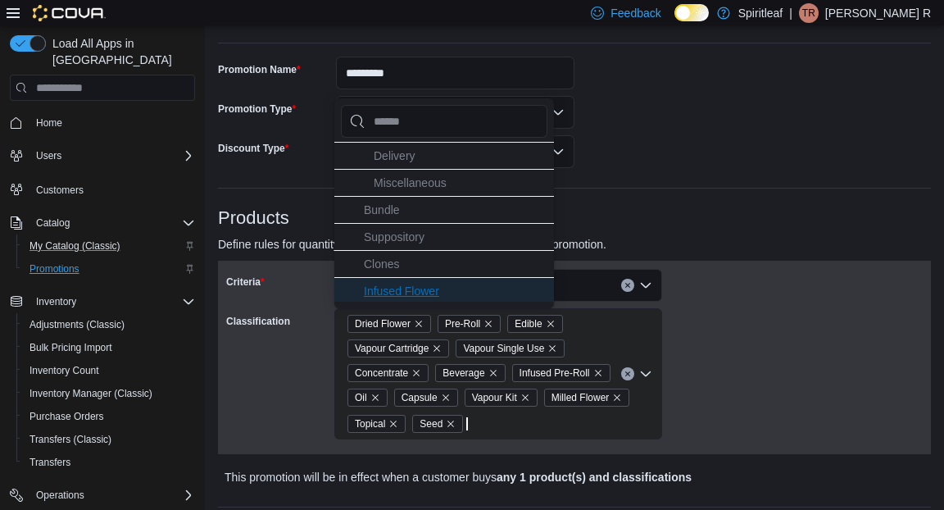
click at [407, 284] on span "Infused Flower" at bounding box center [401, 290] width 75 height 13
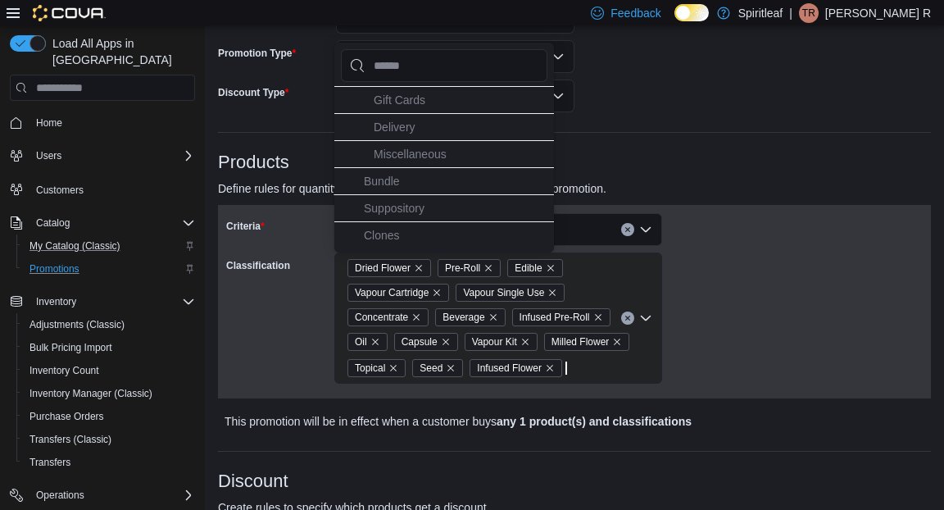
scroll to position [238, 0]
click at [772, 280] on div "Criteria Classification Classification Dried Flower Pre-Roll Edible Vapour Cart…" at bounding box center [574, 302] width 697 height 177
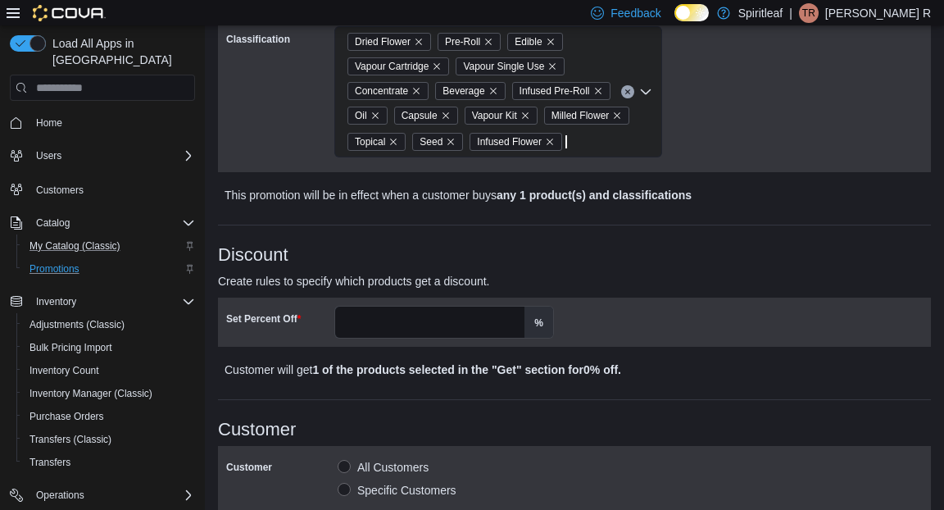
scroll to position [472, 0]
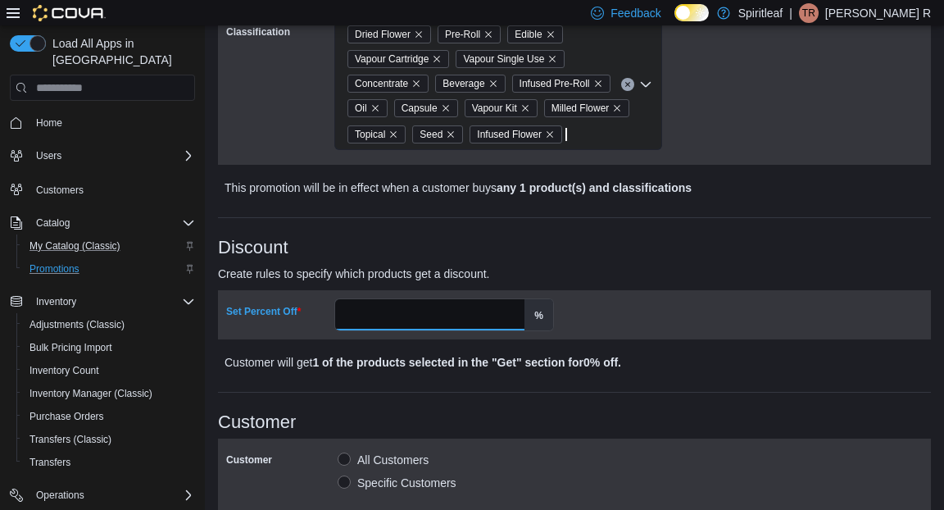
click at [453, 330] on input "Set Percent Off" at bounding box center [429, 314] width 189 height 31
type input "**"
click at [588, 432] on h3 "Customer" at bounding box center [574, 422] width 713 height 20
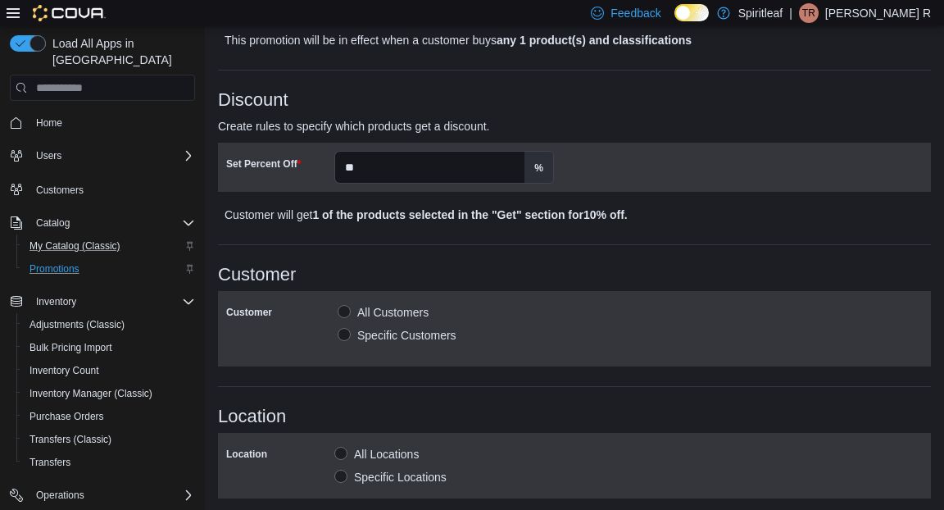
scroll to position [666, 0]
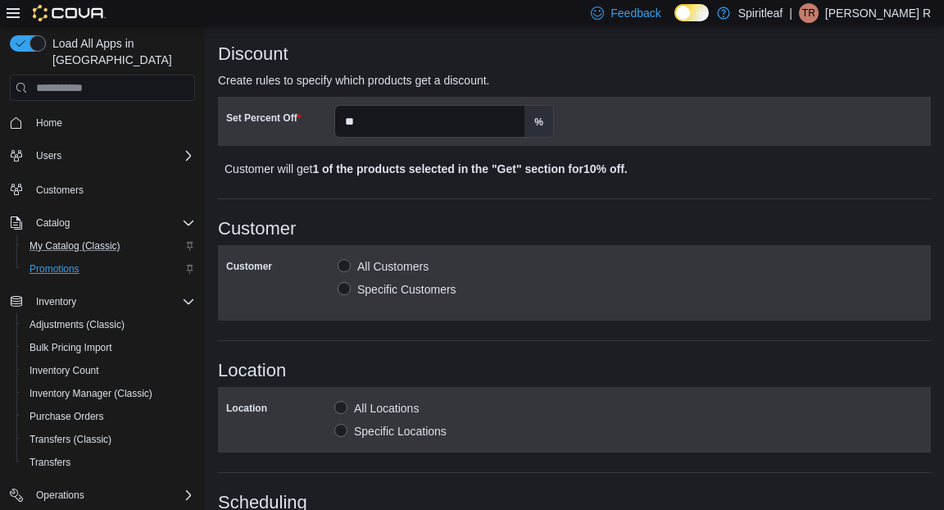
click at [338, 441] on label "Specific Locations" at bounding box center [390, 431] width 112 height 20
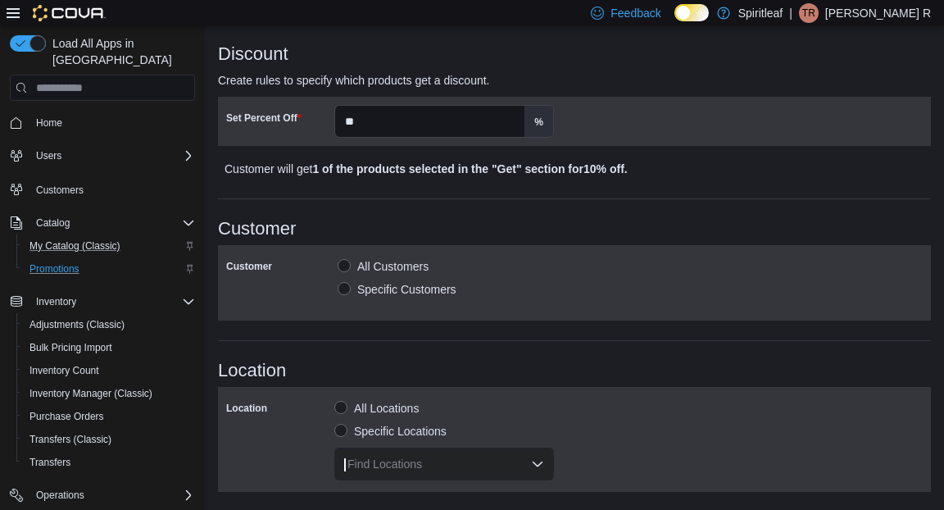
click at [393, 480] on div "Find Locations" at bounding box center [444, 464] width 220 height 33
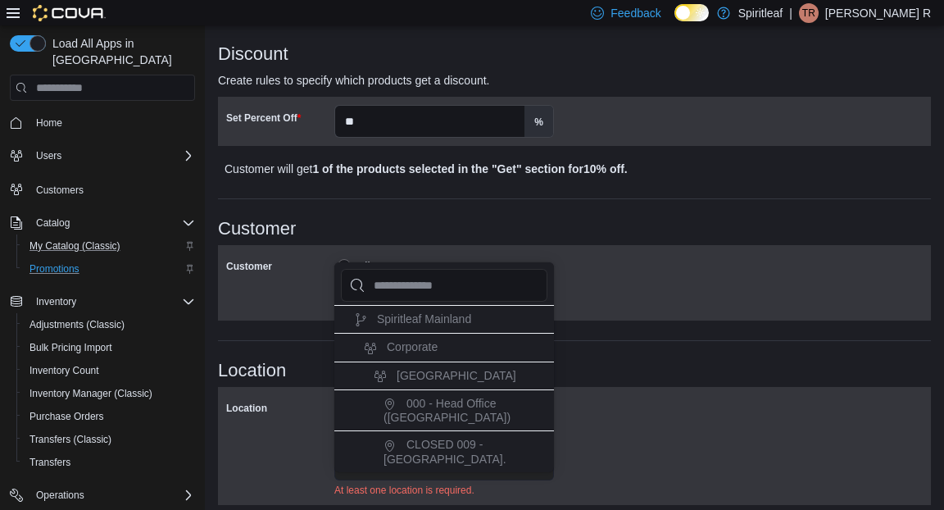
type input "*"
type input "**"
type input "***"
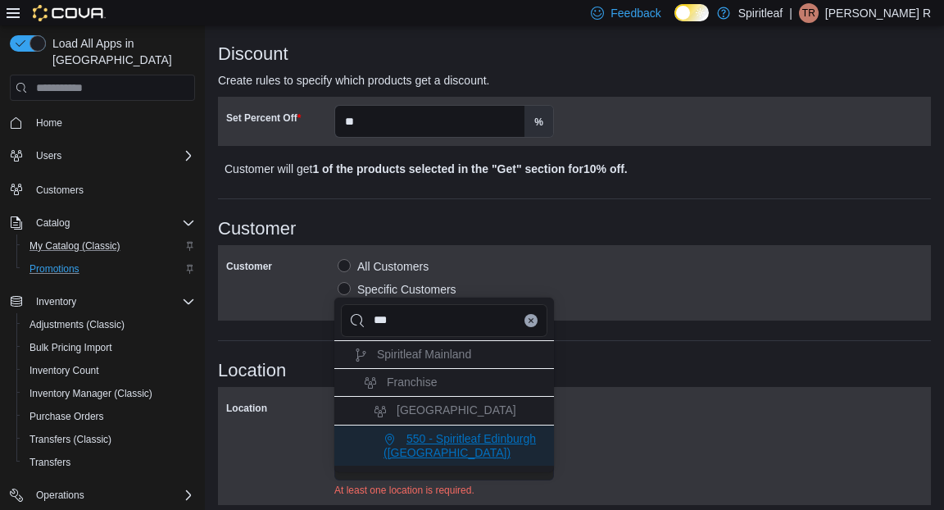
type input "***"
click at [436, 463] on li "550 - Spiritleaf Edinburgh ([GEOGRAPHIC_DATA])" at bounding box center [444, 445] width 220 height 41
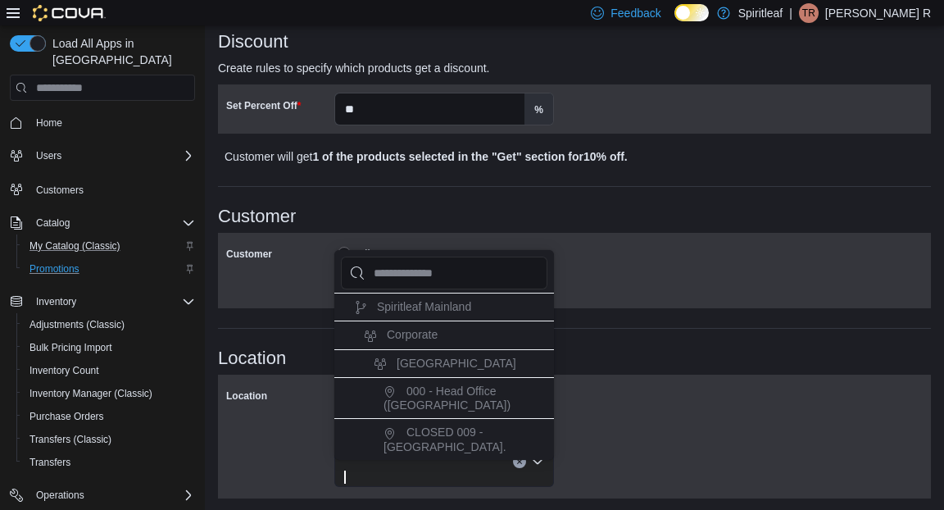
click at [618, 421] on div "Location All Locations Specific Locations 550 - Spiritleaf [GEOGRAPHIC_DATA] ([…" at bounding box center [574, 436] width 697 height 107
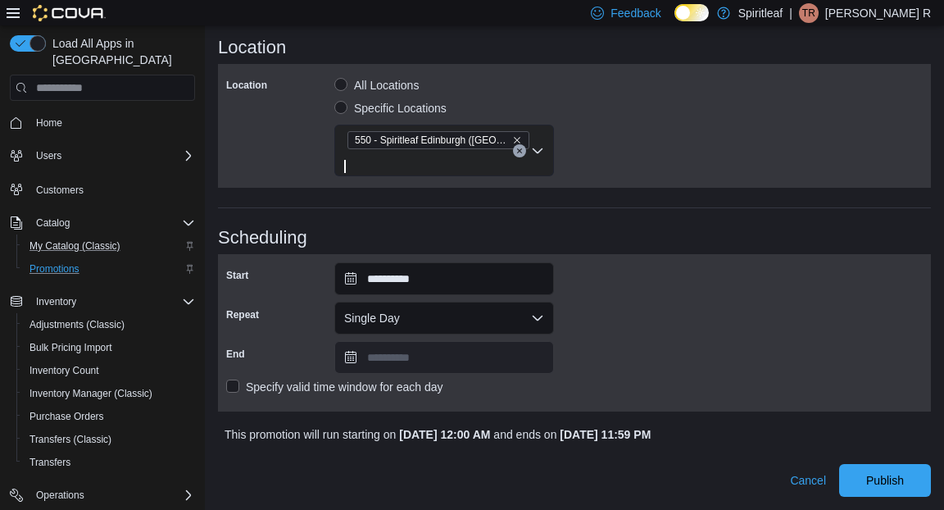
scroll to position [1031, 0]
click at [857, 473] on span "Publish" at bounding box center [885, 479] width 72 height 33
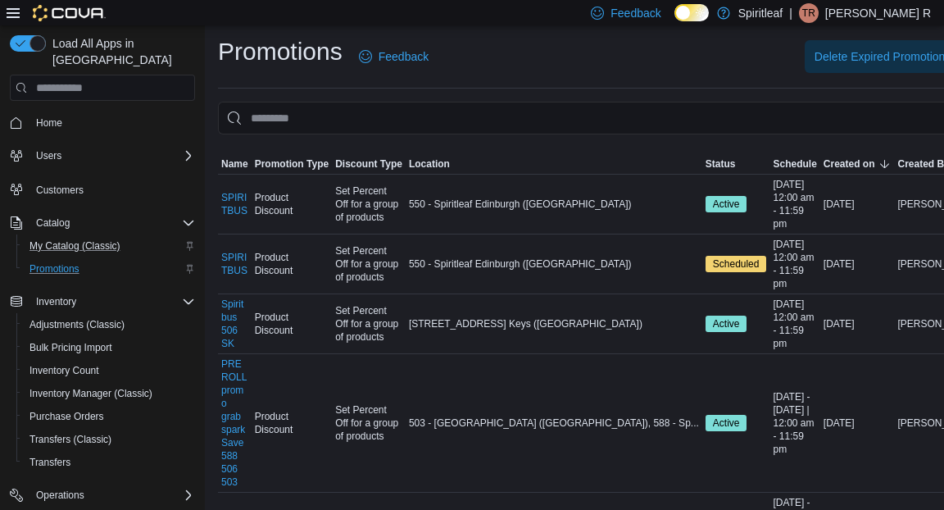
scroll to position [90, 0]
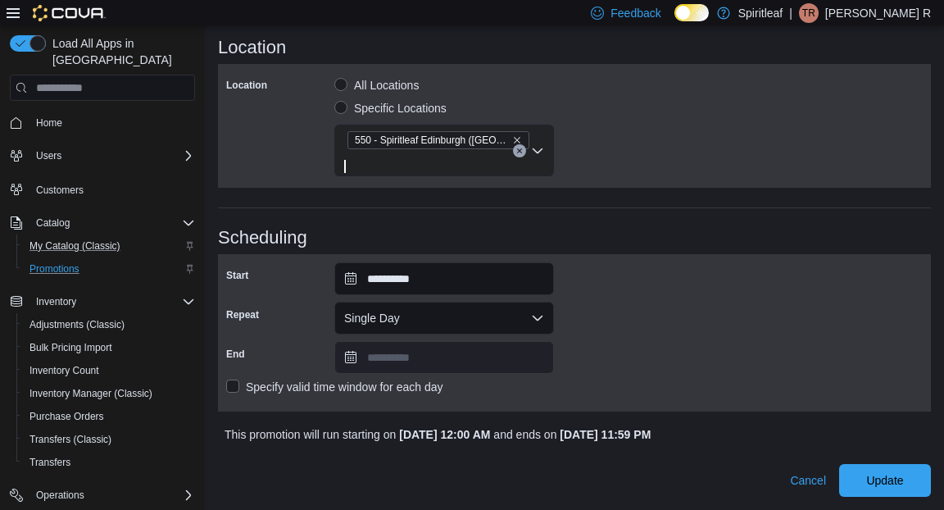
scroll to position [1031, 0]
click at [392, 262] on input "**********" at bounding box center [444, 278] width 220 height 33
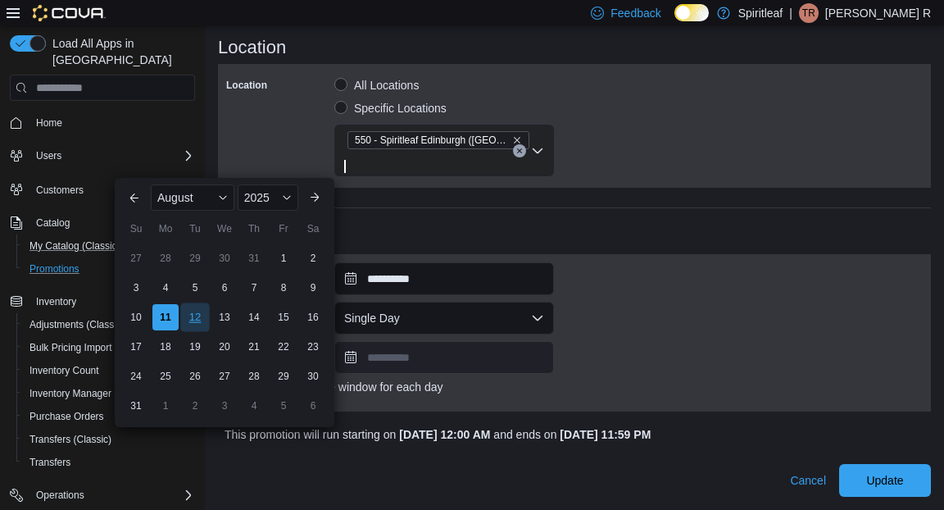
click at [198, 303] on div "12" at bounding box center [194, 317] width 29 height 29
type input "**********"
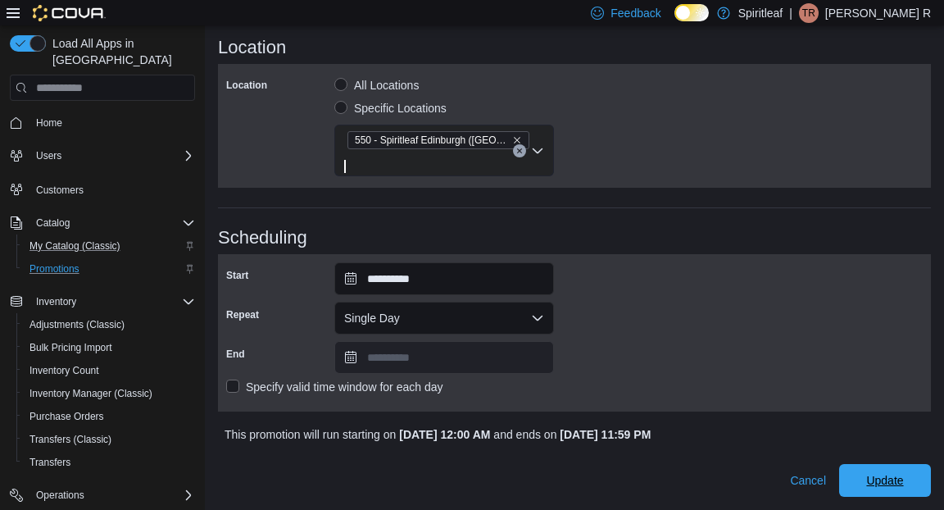
click at [866, 464] on div "Cancel Update" at bounding box center [574, 474] width 713 height 46
click at [876, 485] on span "Update" at bounding box center [884, 479] width 37 height 16
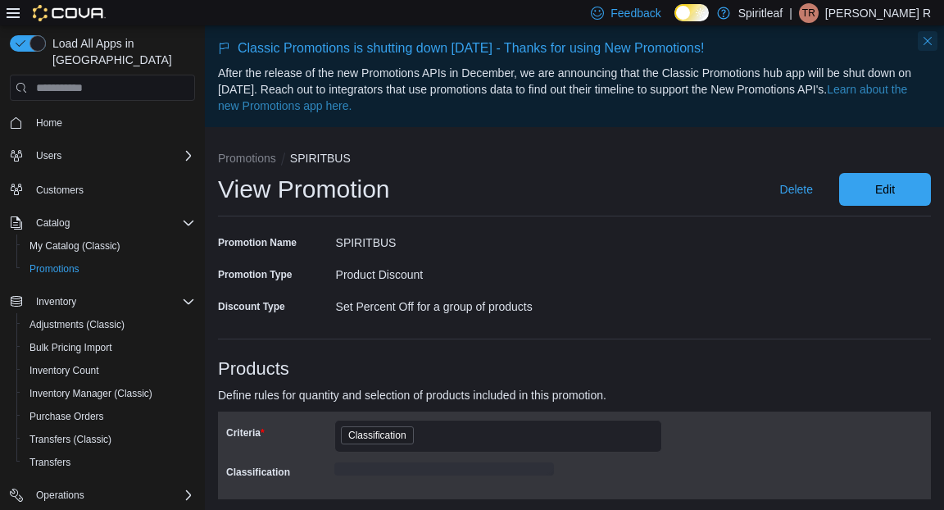
click at [928, 41] on button "Dismiss this callout" at bounding box center [928, 41] width 20 height 20
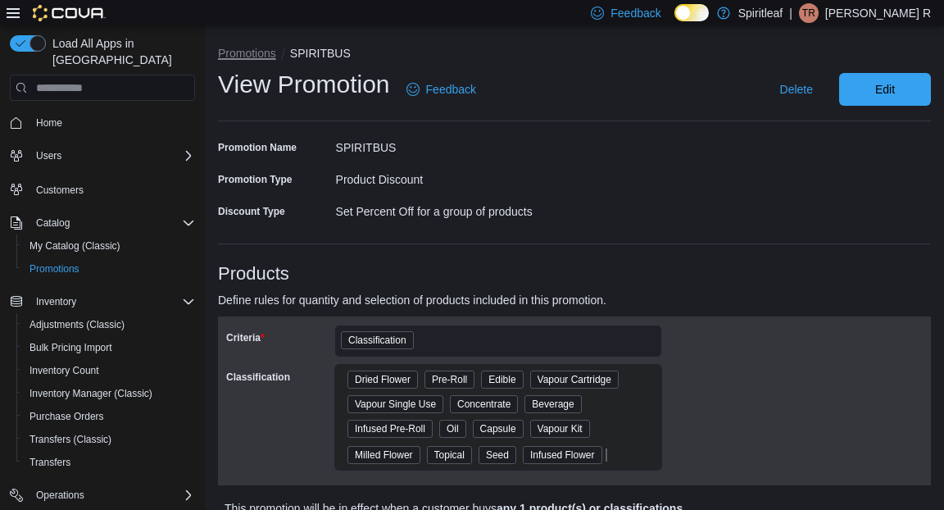
click at [266, 54] on button "Promotions" at bounding box center [247, 53] width 58 height 13
